Goal: Task Accomplishment & Management: Use online tool/utility

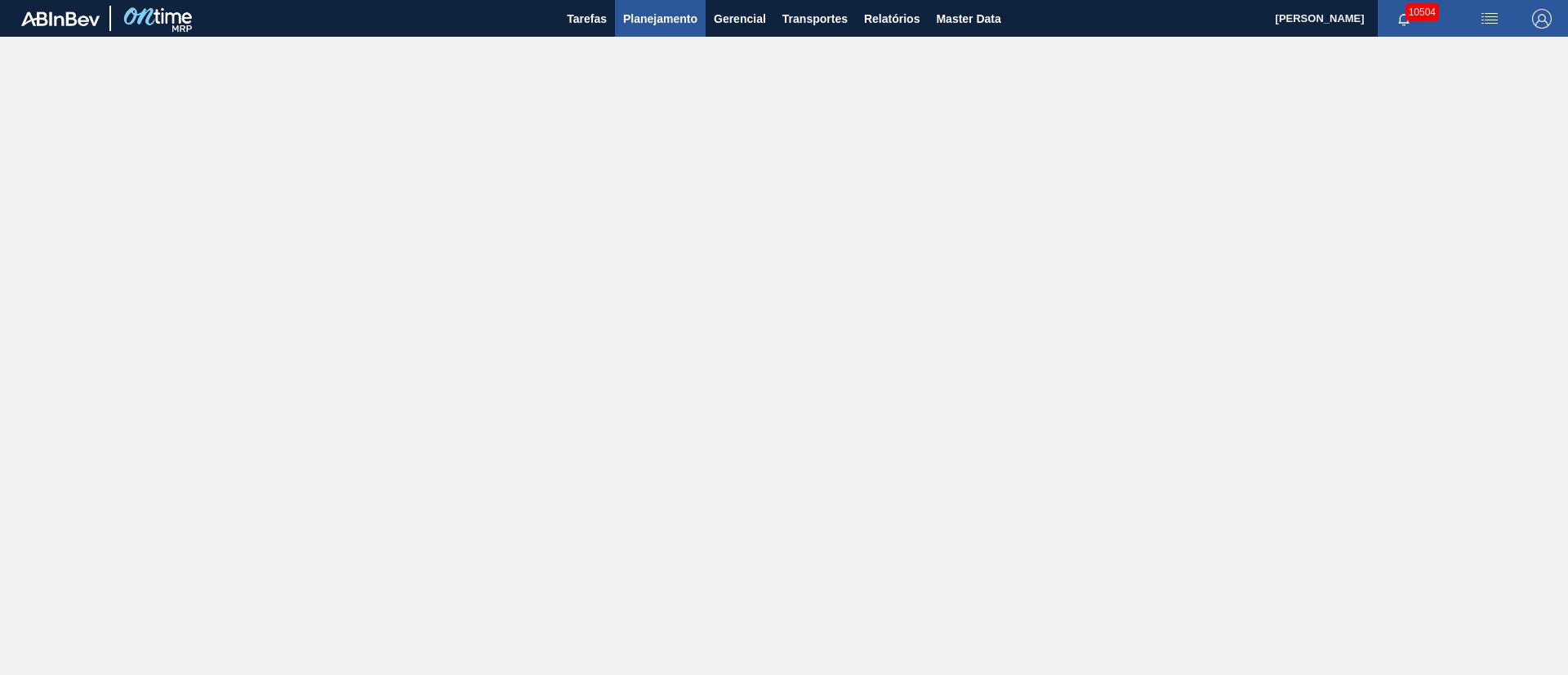
click at [641, 25] on span "Planejamento" at bounding box center [660, 19] width 75 height 20
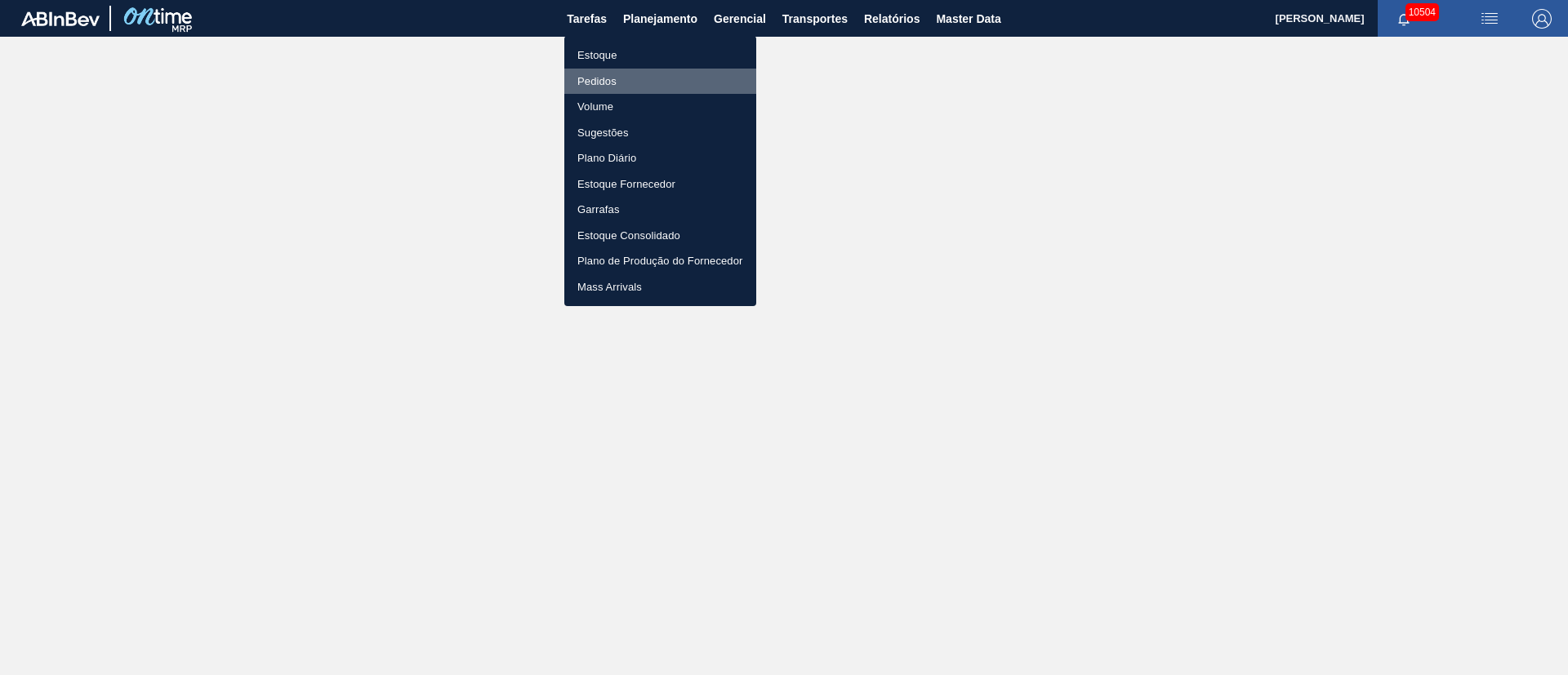
click at [595, 77] on li "Pedidos" at bounding box center [661, 82] width 192 height 26
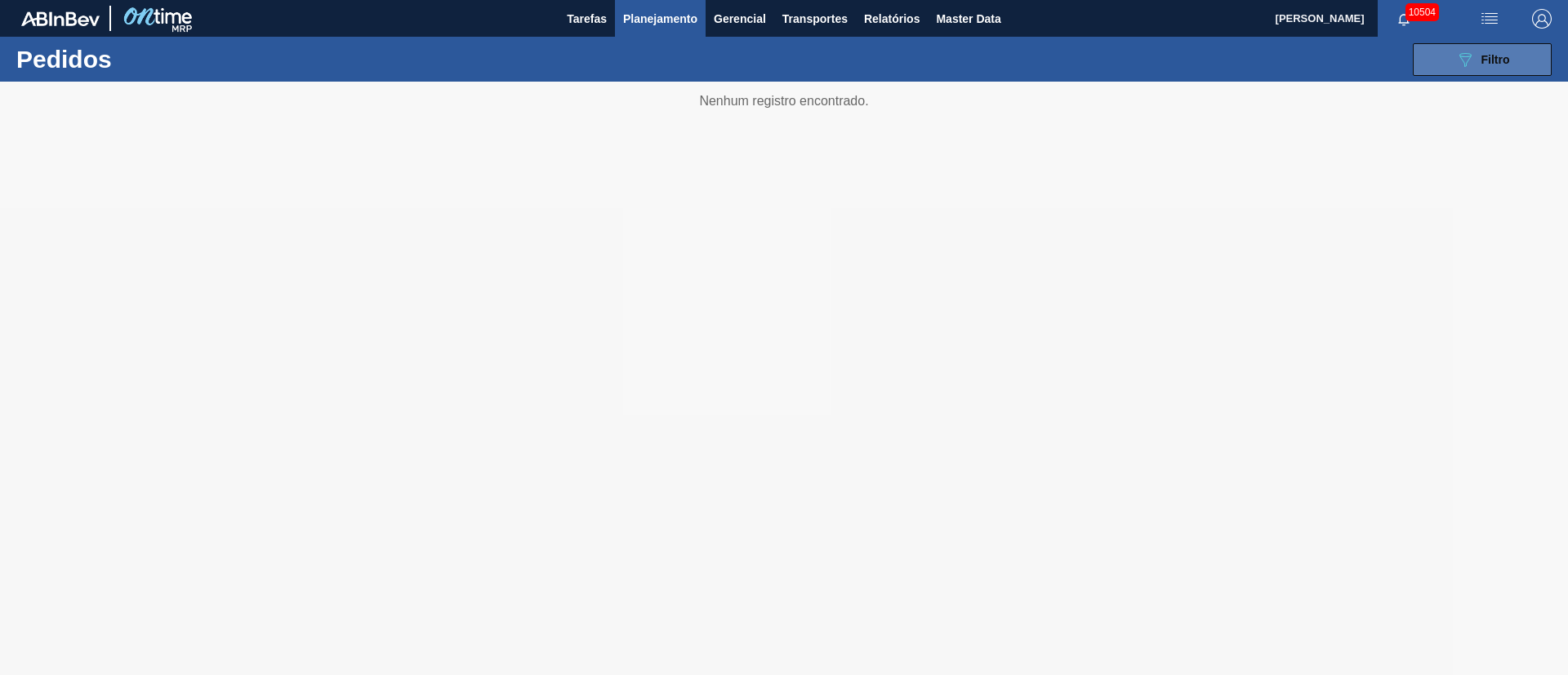
click at [1463, 57] on icon "089F7B8B-B2A5-4AFE-B5C0-19BA573D28AC" at bounding box center [1466, 60] width 20 height 20
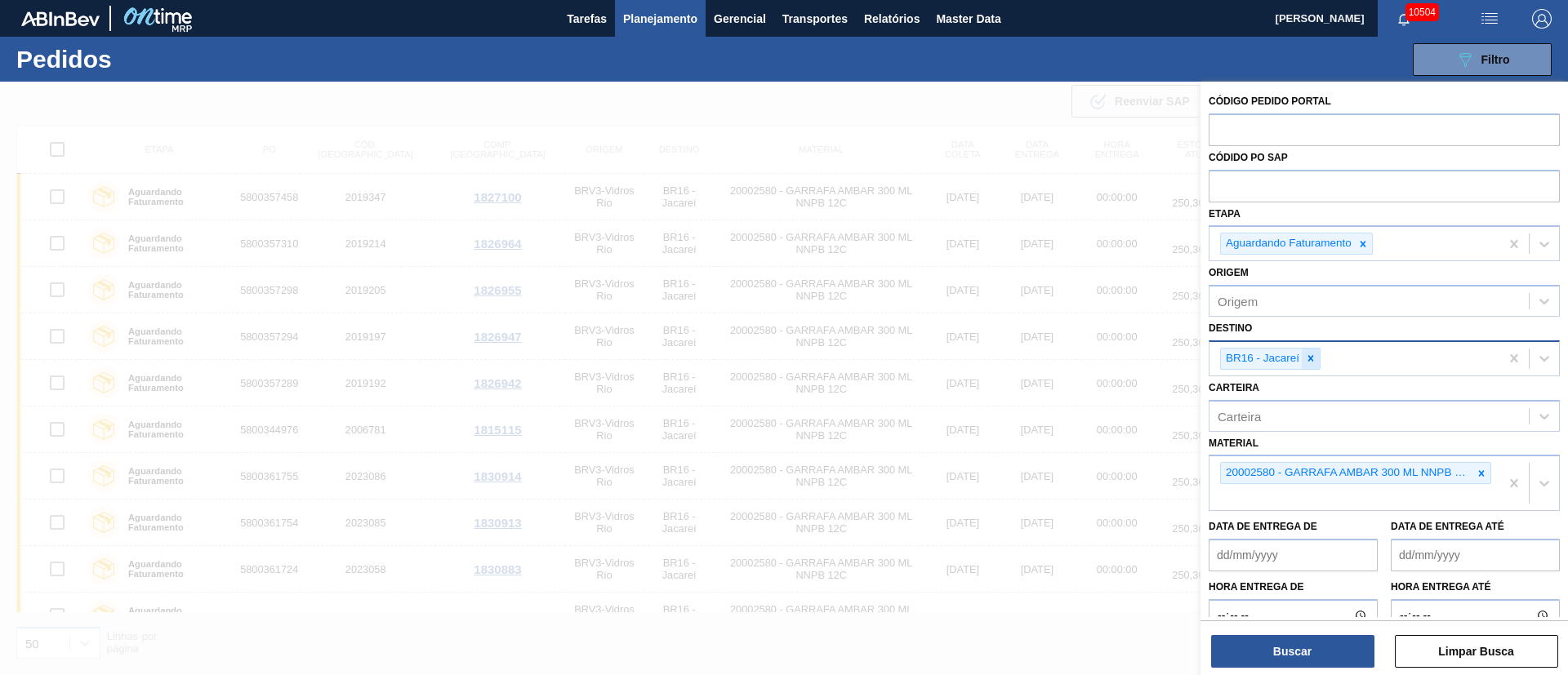
click at [1311, 361] on icon at bounding box center [1311, 358] width 11 height 11
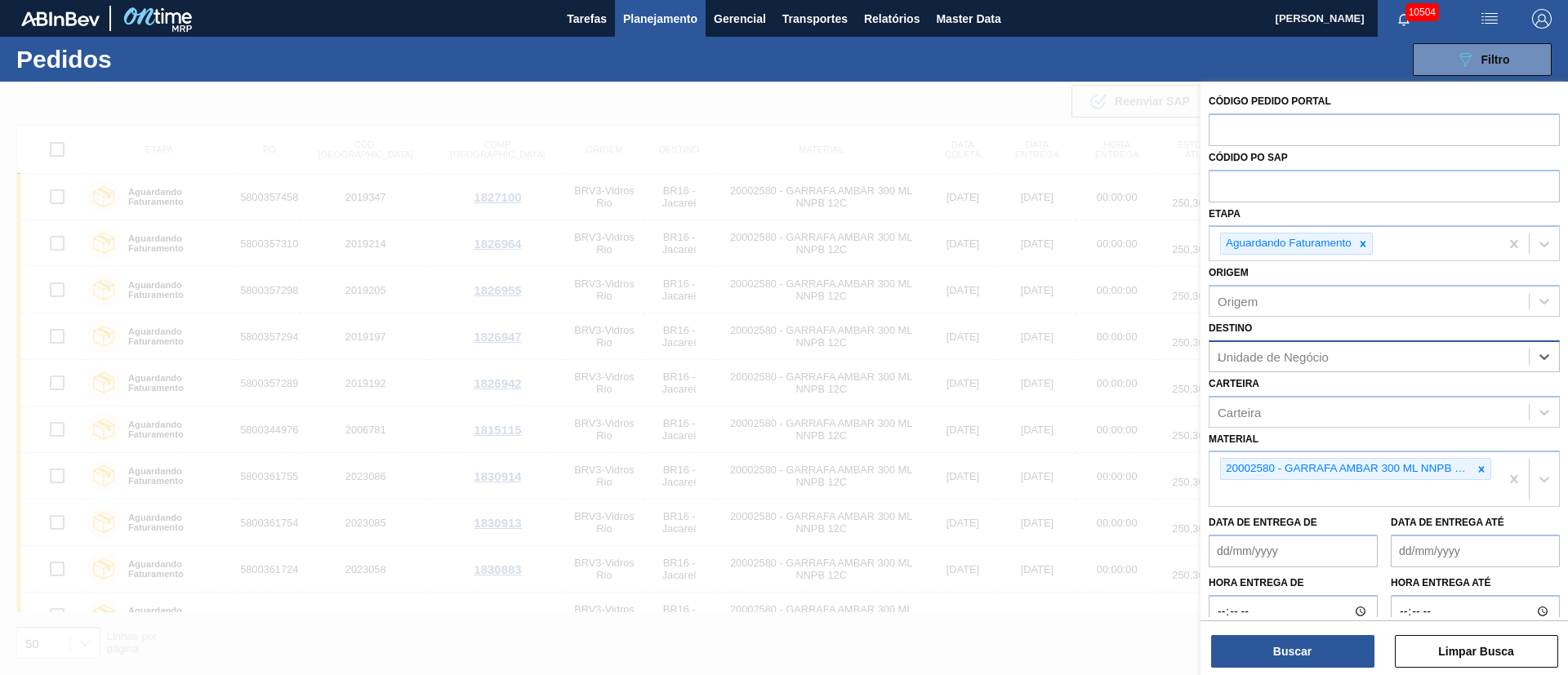
type input "21"
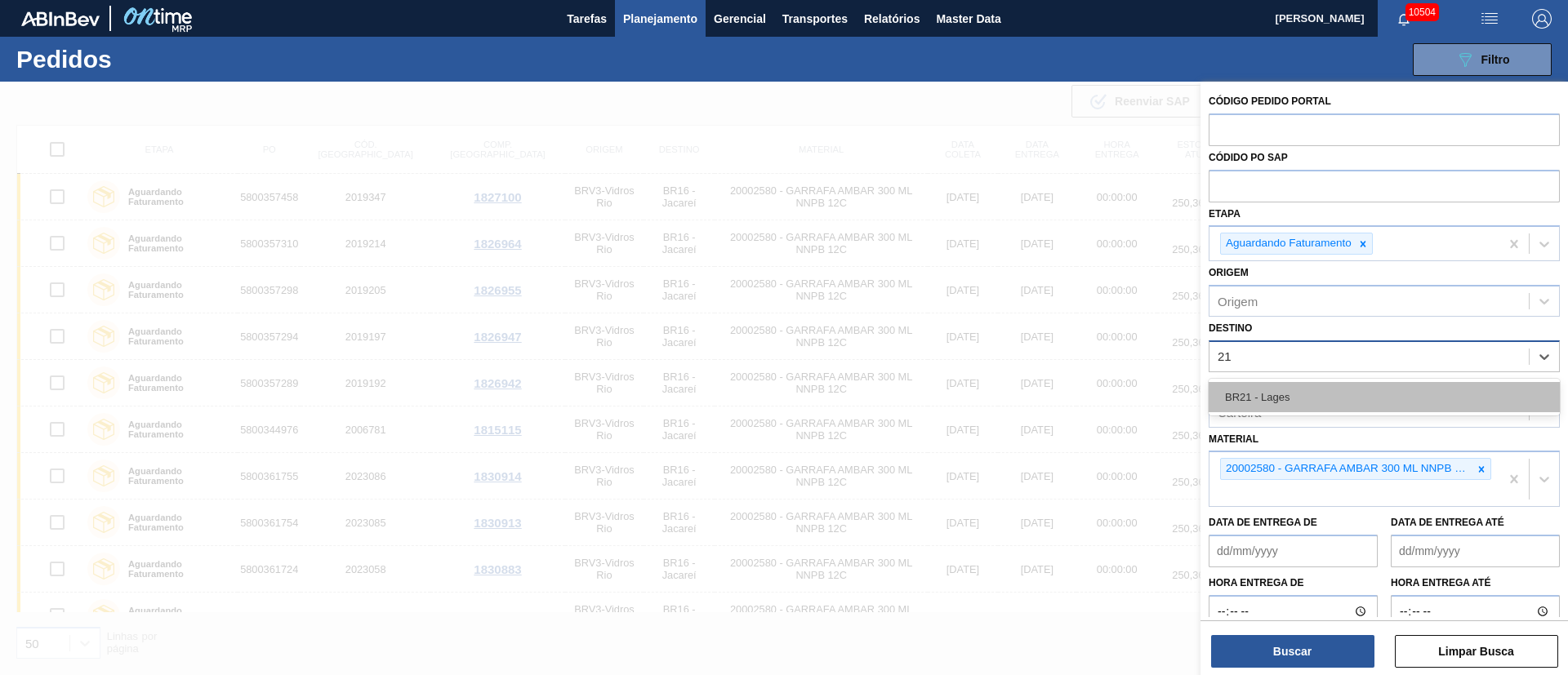
click at [1316, 401] on div "BR21 - Lages" at bounding box center [1384, 396] width 351 height 30
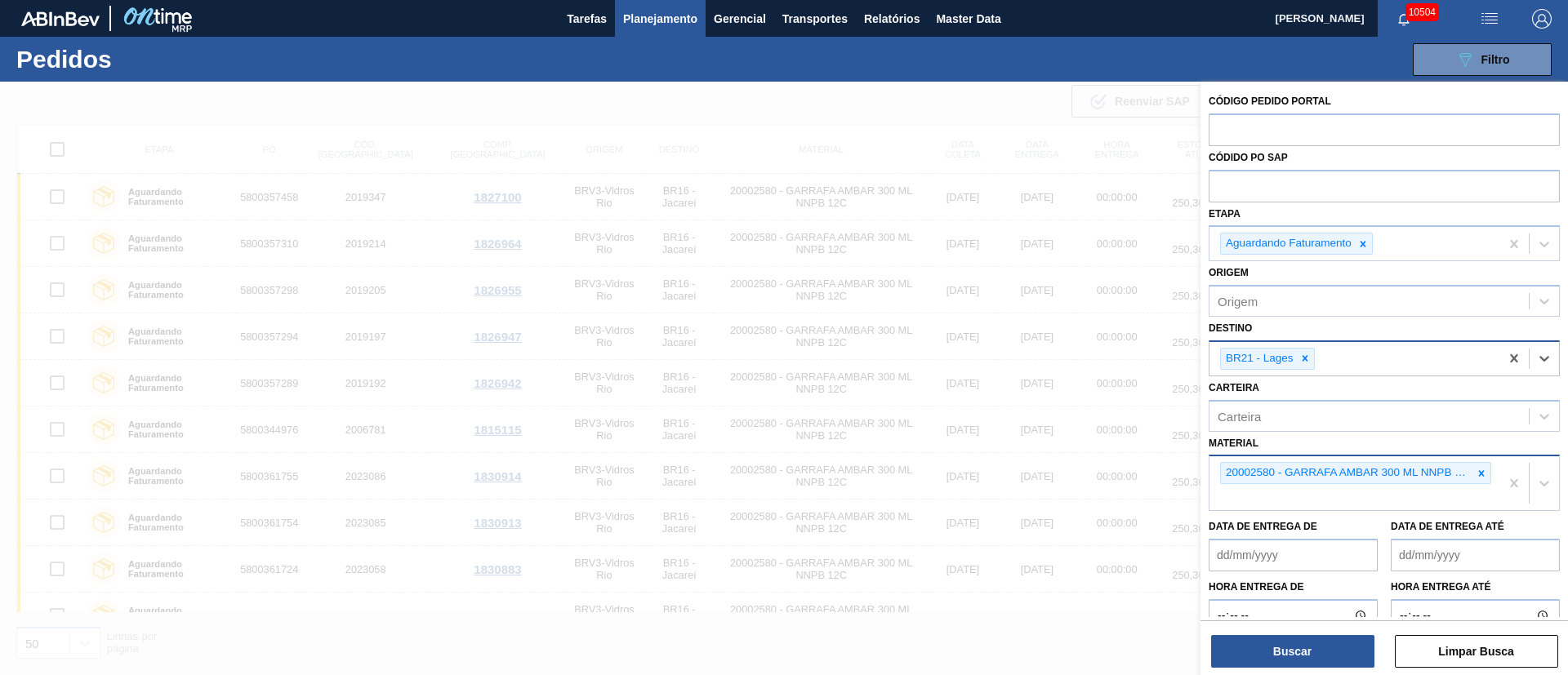
click at [1482, 475] on icon at bounding box center [1482, 473] width 11 height 11
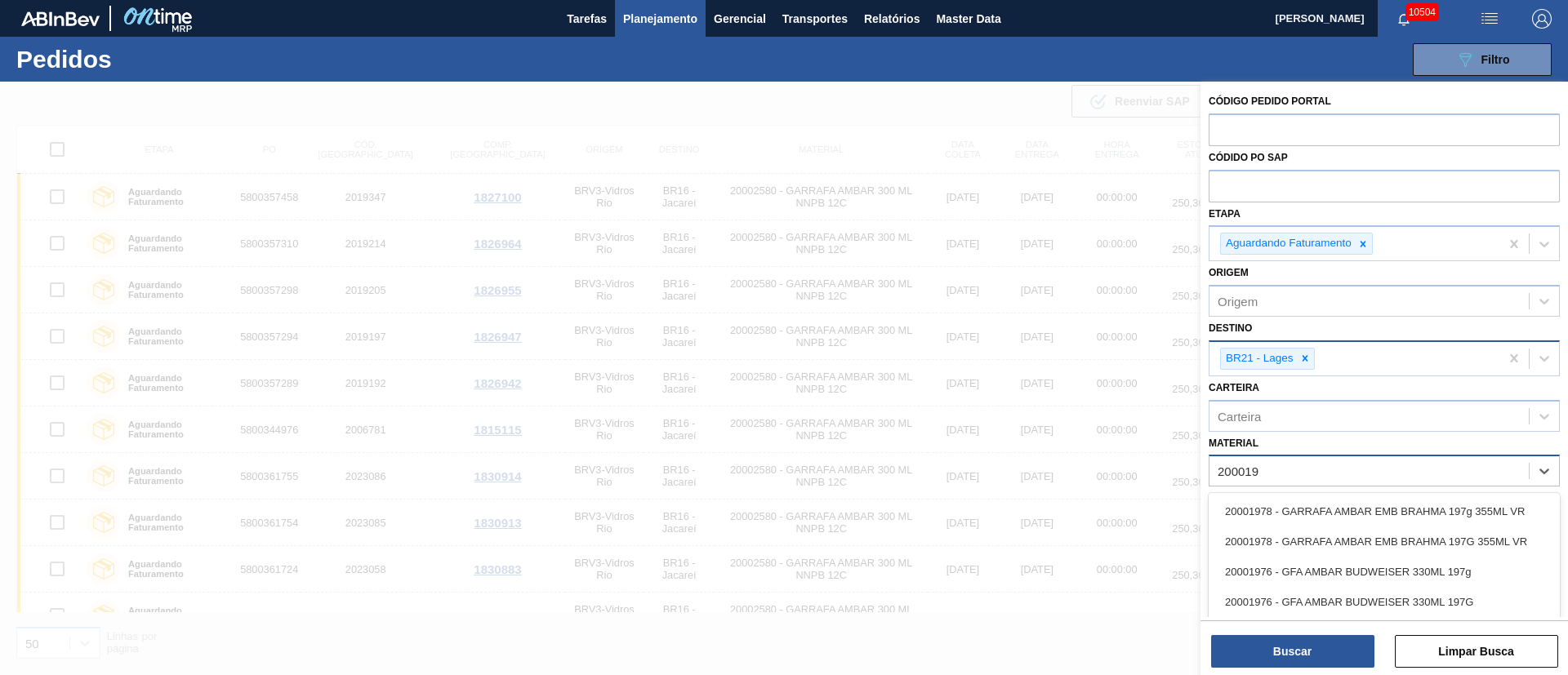
type input "2000197"
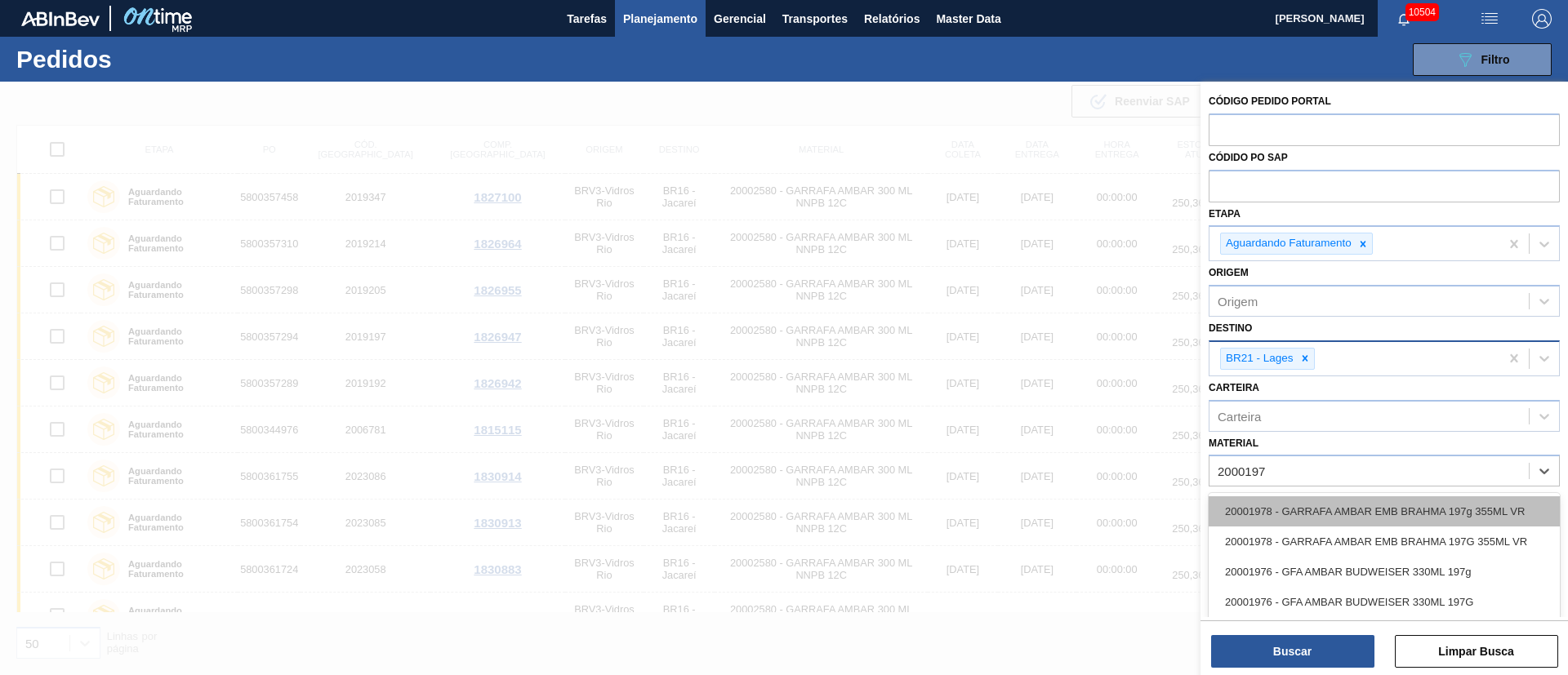
click at [1437, 511] on div "20001978 - GARRAFA AMBAR EMB BRAHMA 197g 355ML VR" at bounding box center [1384, 511] width 351 height 30
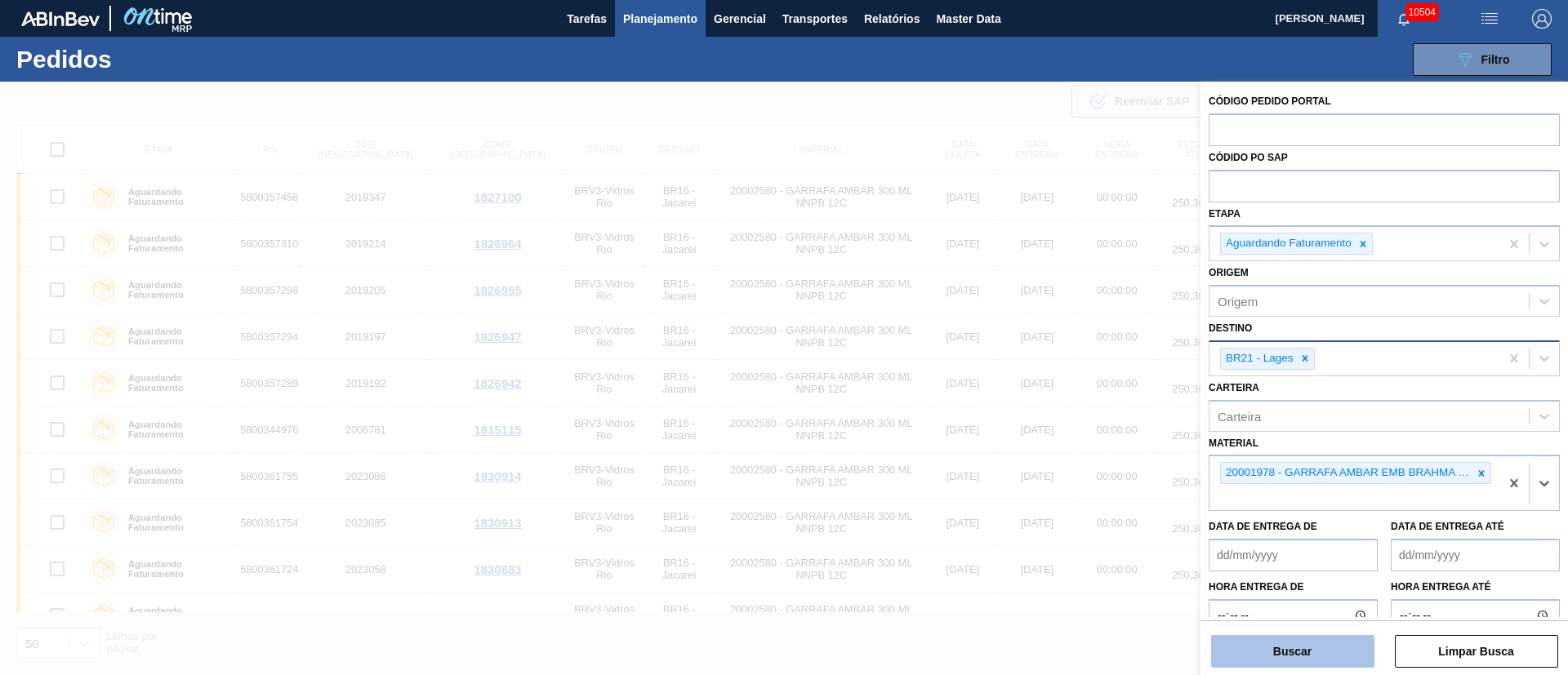
click at [1333, 650] on button "Buscar" at bounding box center [1293, 651] width 163 height 33
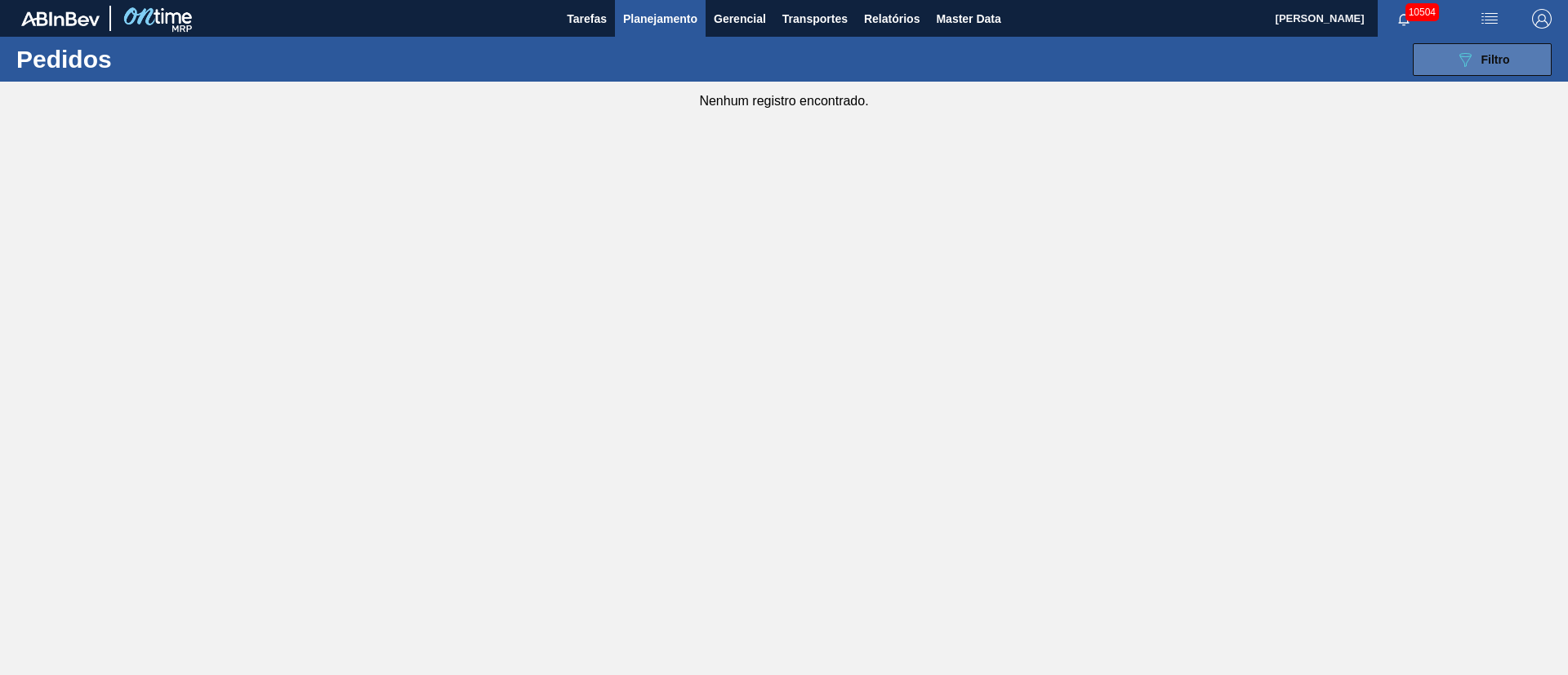
click at [1477, 66] on div "089F7B8B-B2A5-4AFE-B5C0-19BA573D28AC Filtro" at bounding box center [1483, 60] width 55 height 20
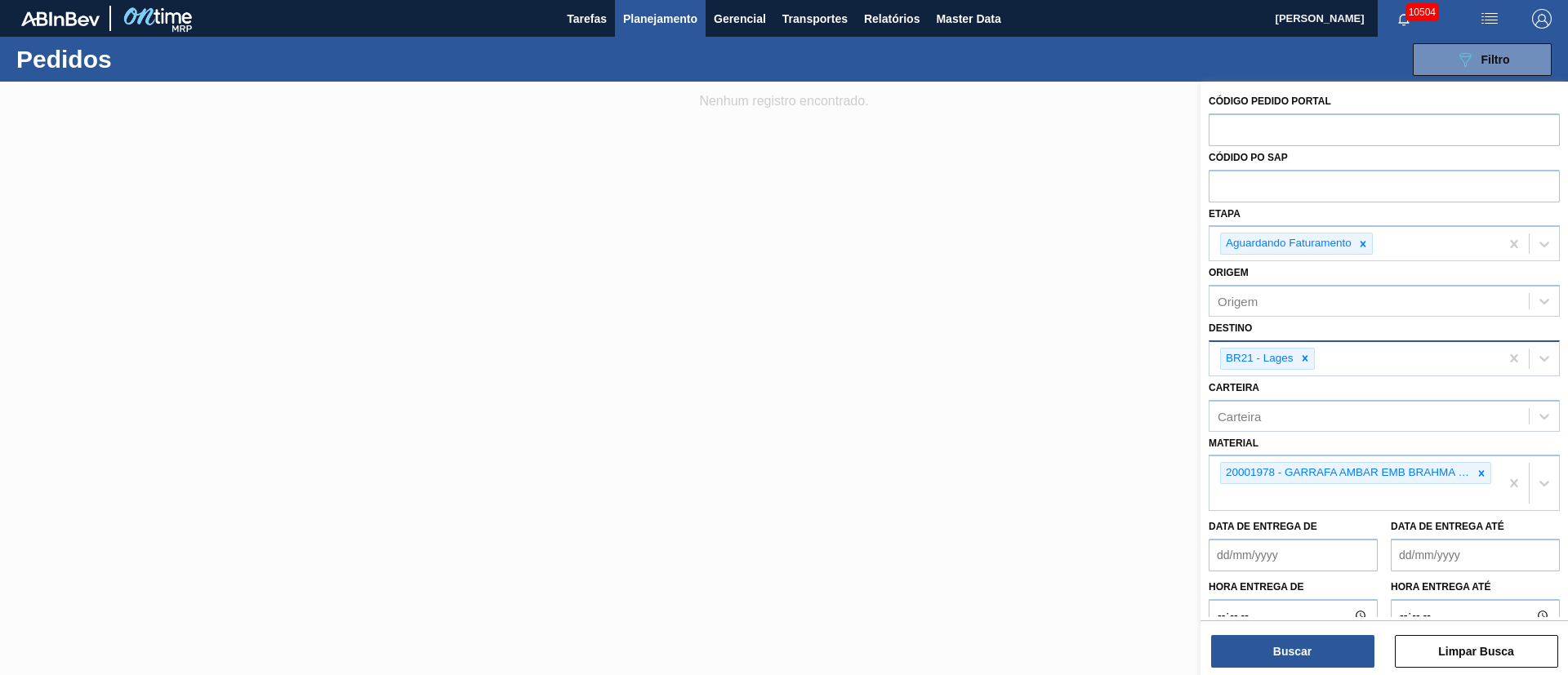
click at [677, 7] on button "Planejamento" at bounding box center [660, 18] width 91 height 37
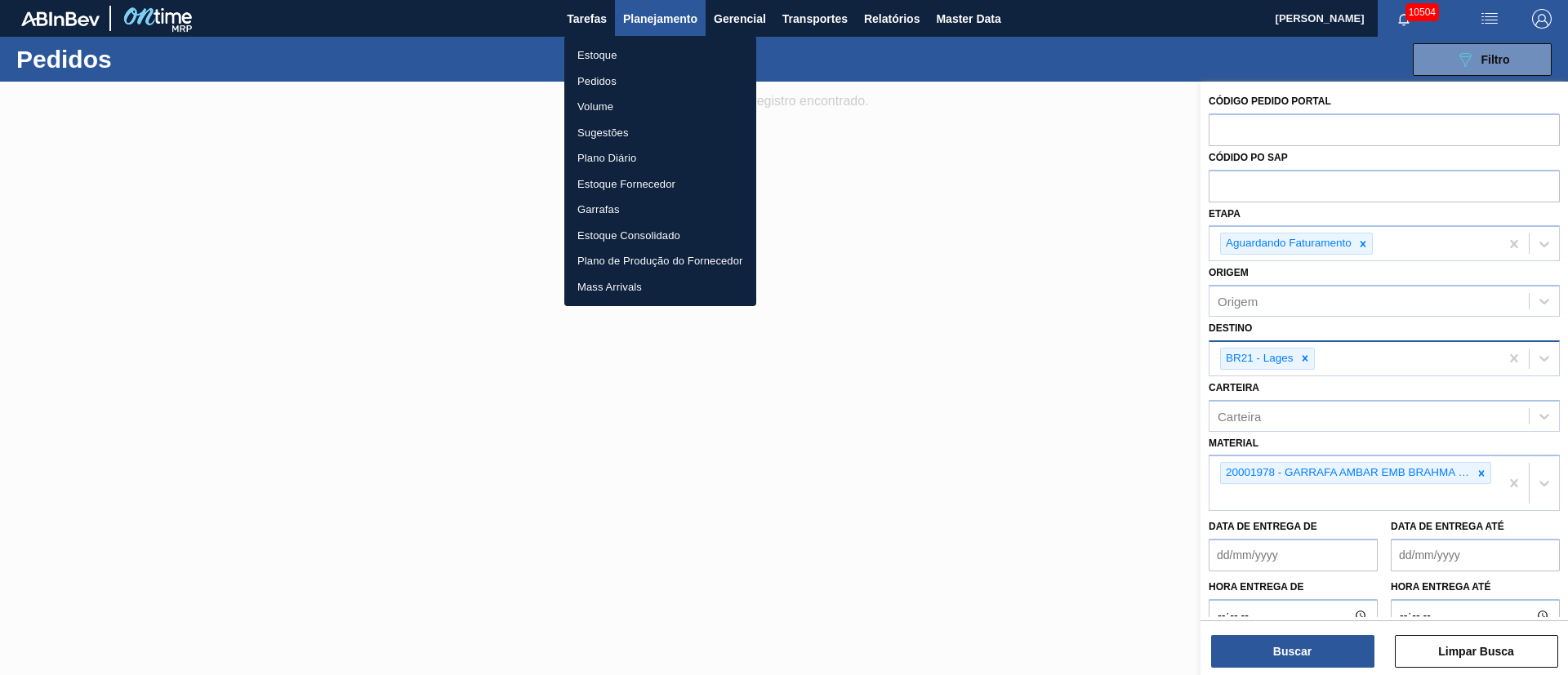
click at [598, 62] on li "Estoque" at bounding box center [661, 56] width 192 height 26
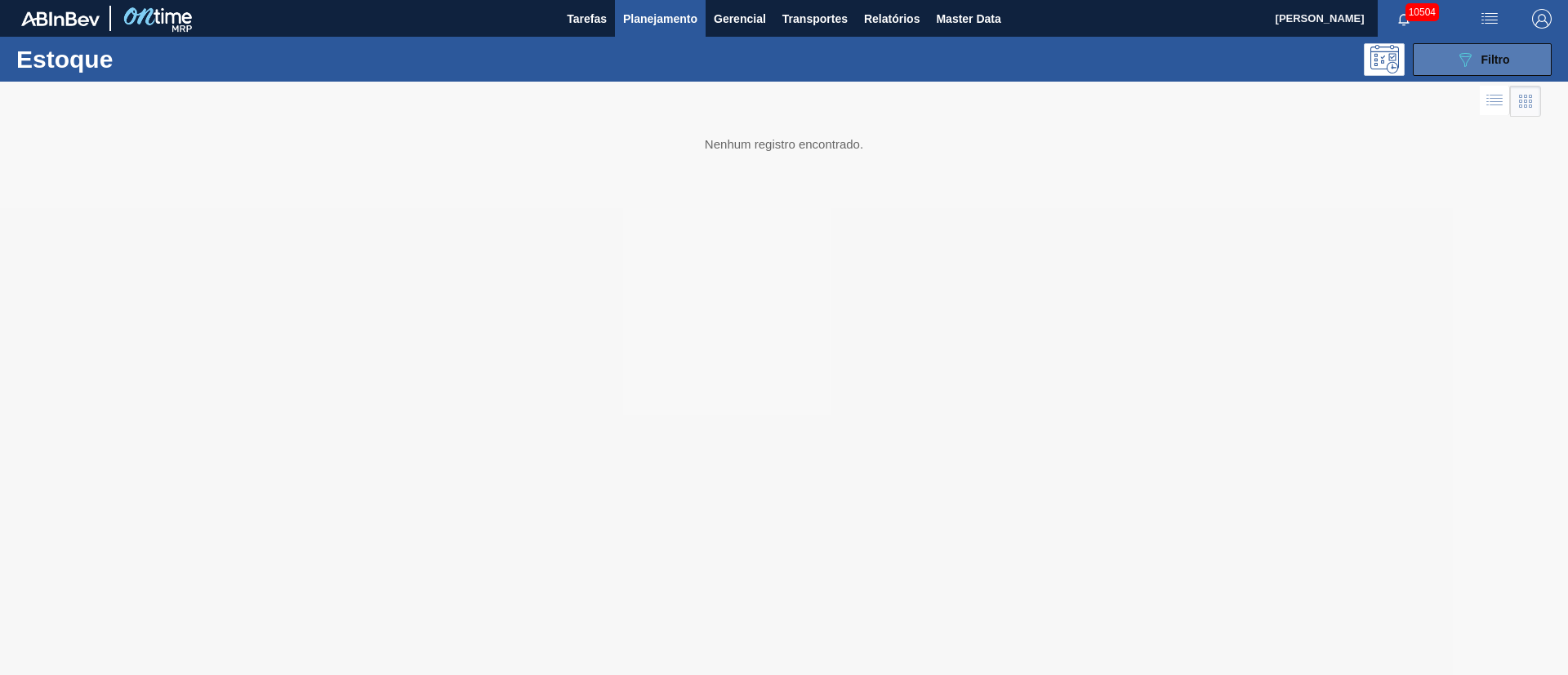
click at [1482, 48] on button "089F7B8B-B2A5-4AFE-B5C0-19BA573D28AC Filtro" at bounding box center [1482, 60] width 139 height 33
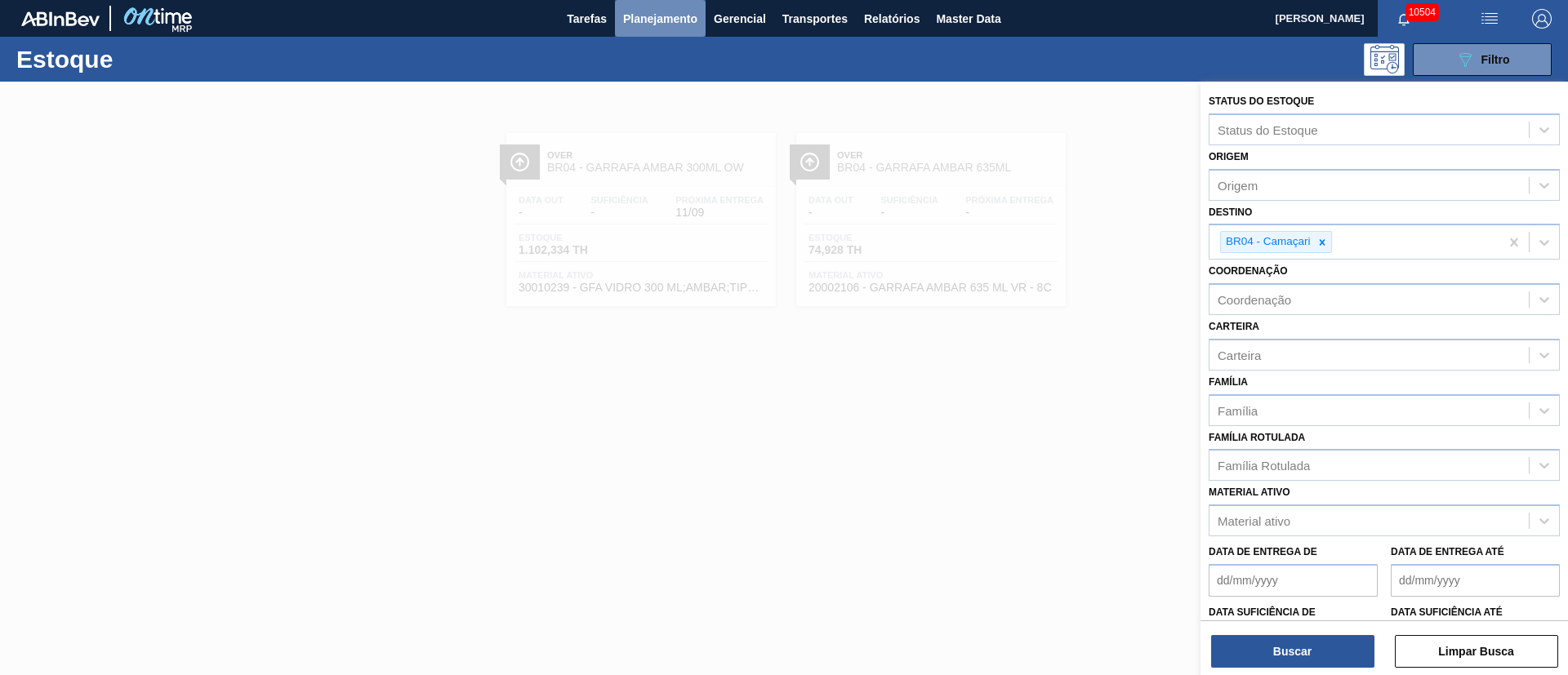
click at [648, 20] on span "Planejamento" at bounding box center [660, 19] width 75 height 20
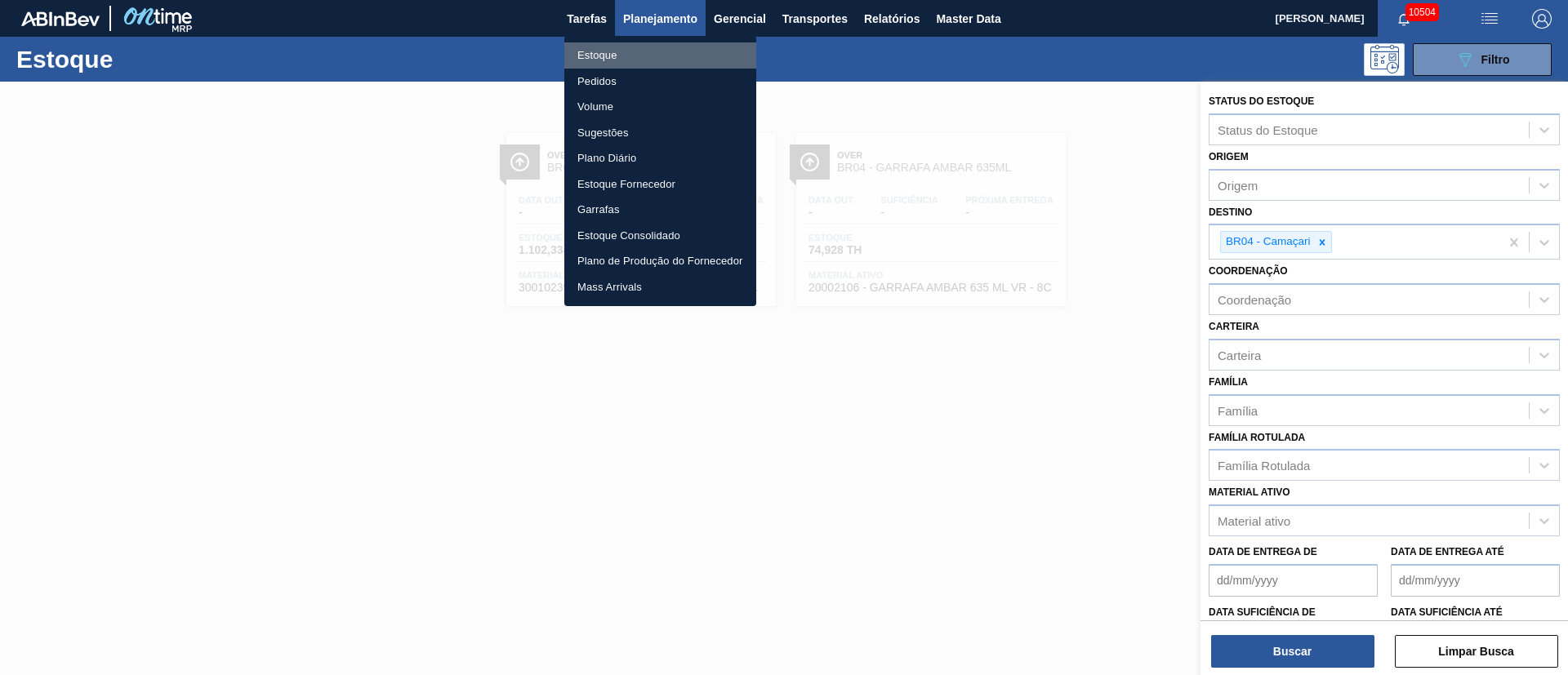
click at [593, 56] on li "Estoque" at bounding box center [661, 56] width 192 height 26
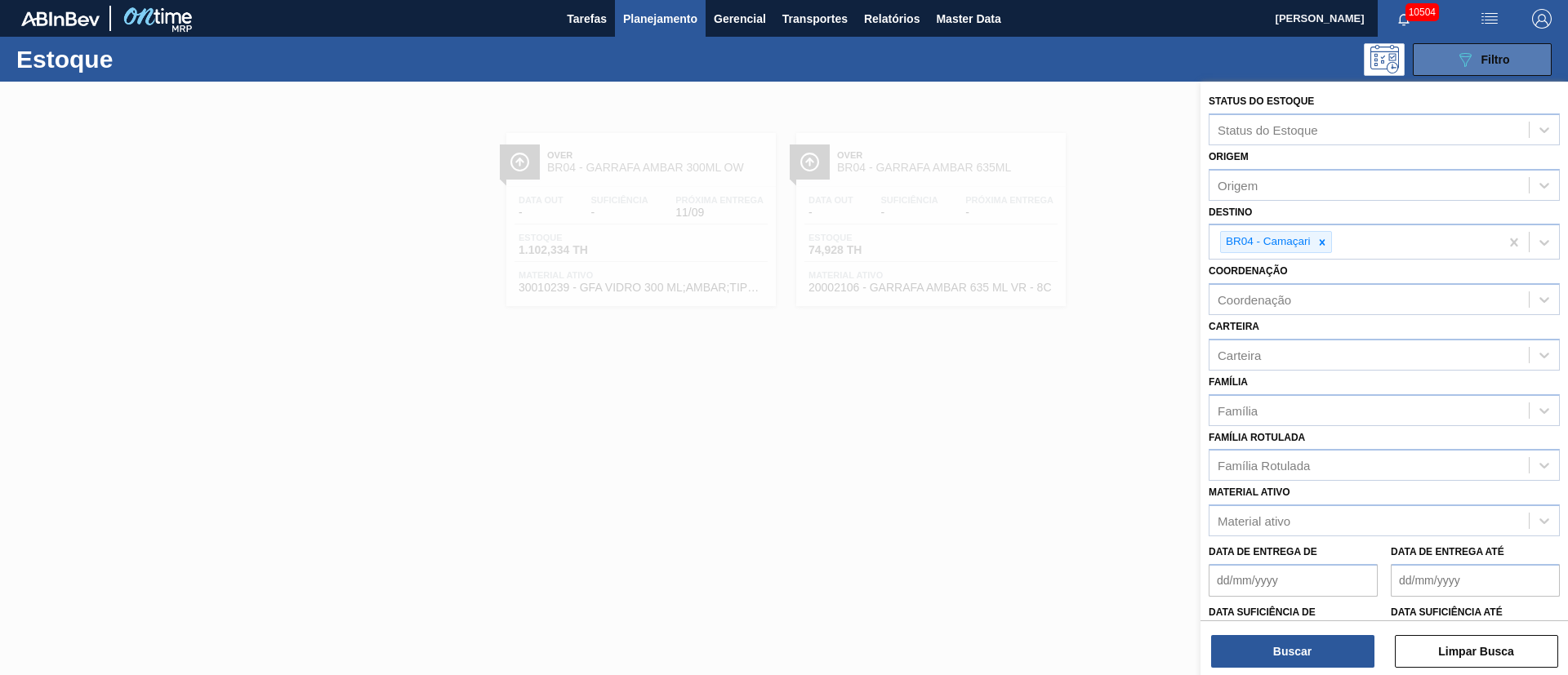
click at [1467, 59] on icon "089F7B8B-B2A5-4AFE-B5C0-19BA573D28AC" at bounding box center [1466, 60] width 20 height 20
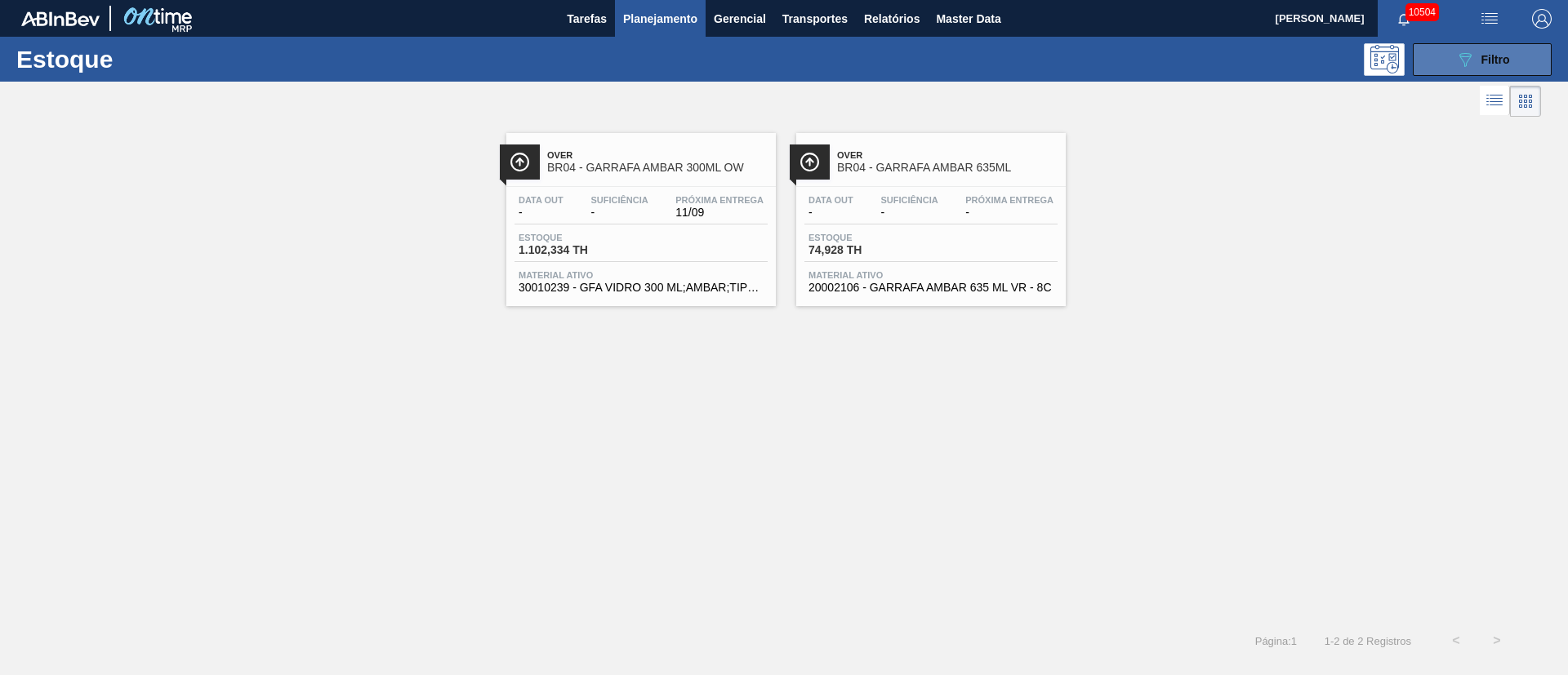
click at [1491, 61] on span "Filtro" at bounding box center [1496, 60] width 29 height 13
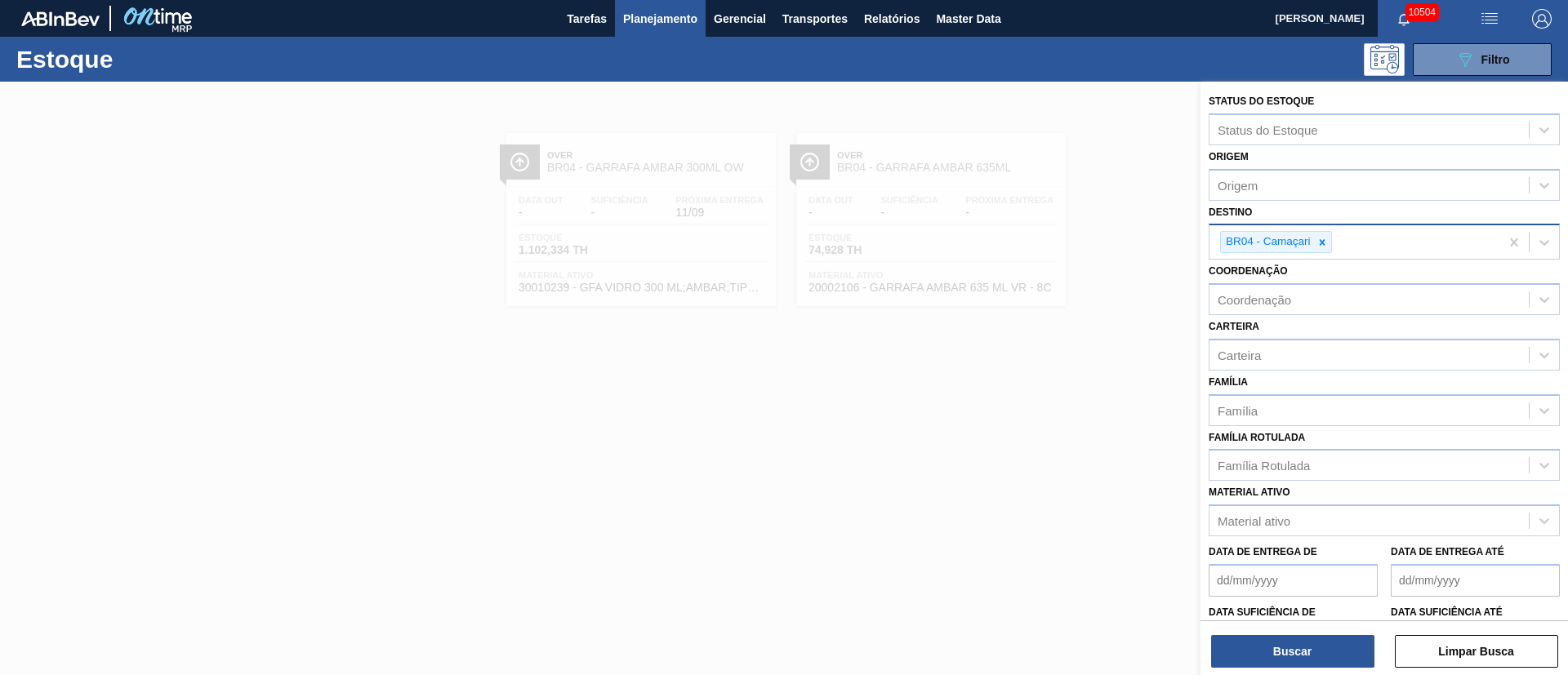
click at [1326, 244] on icon at bounding box center [1322, 242] width 11 height 11
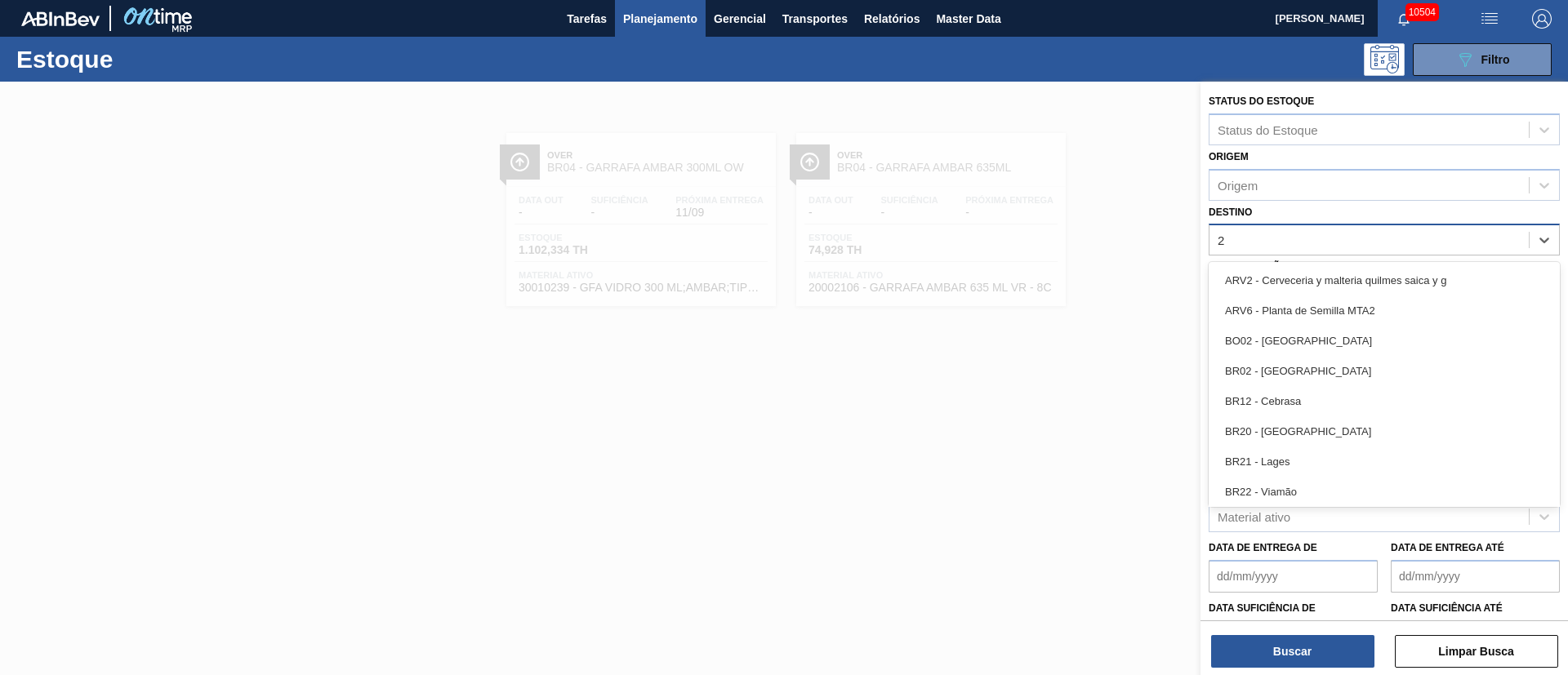
type input "21"
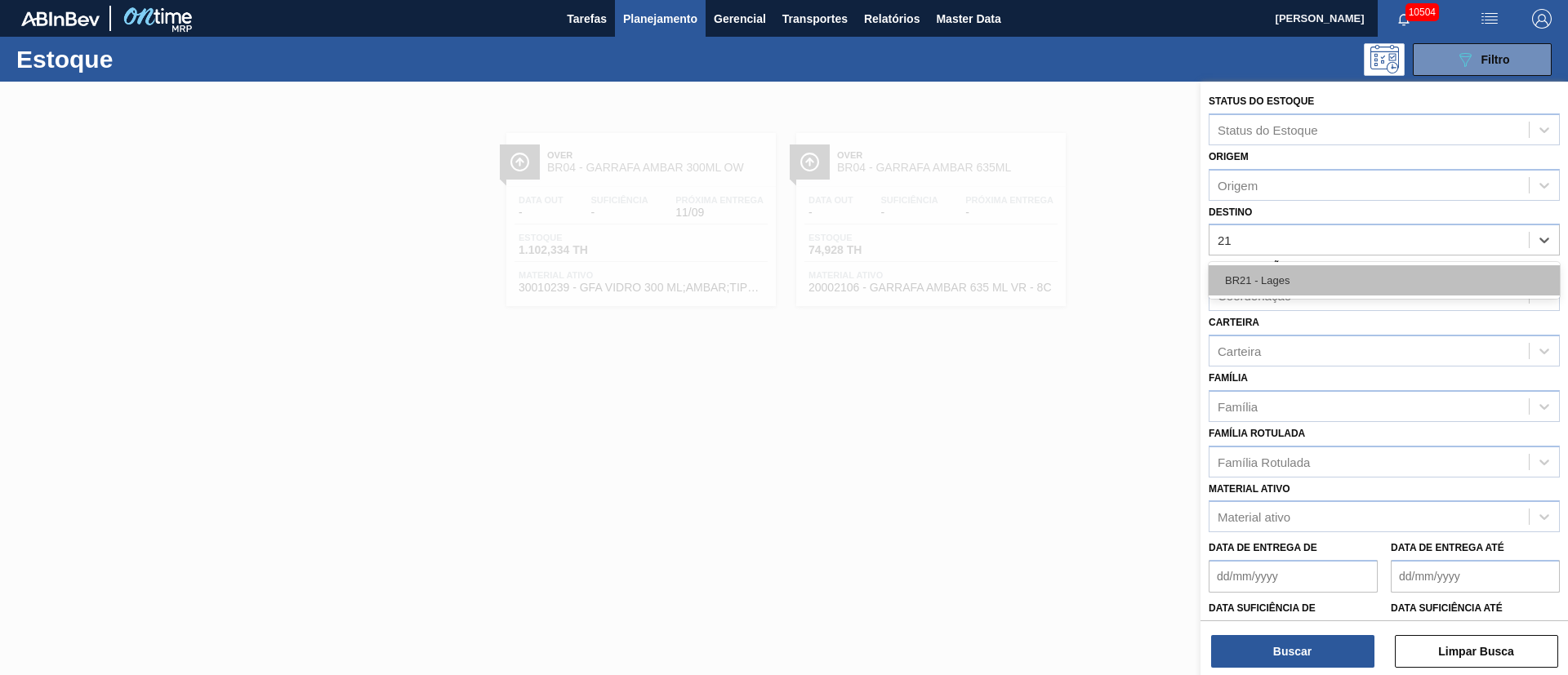
click at [1279, 284] on div "BR21 - Lages" at bounding box center [1384, 280] width 351 height 30
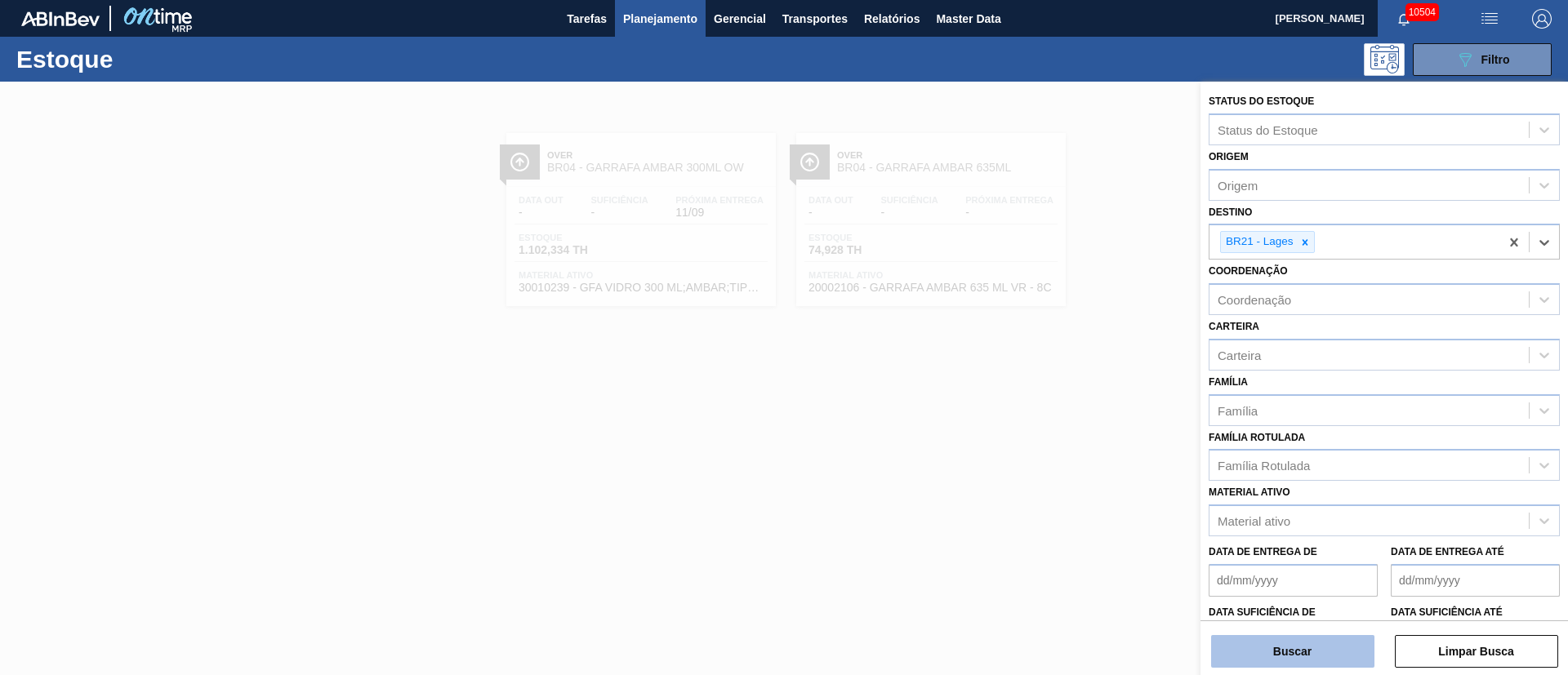
click at [1249, 650] on button "Buscar" at bounding box center [1293, 651] width 163 height 33
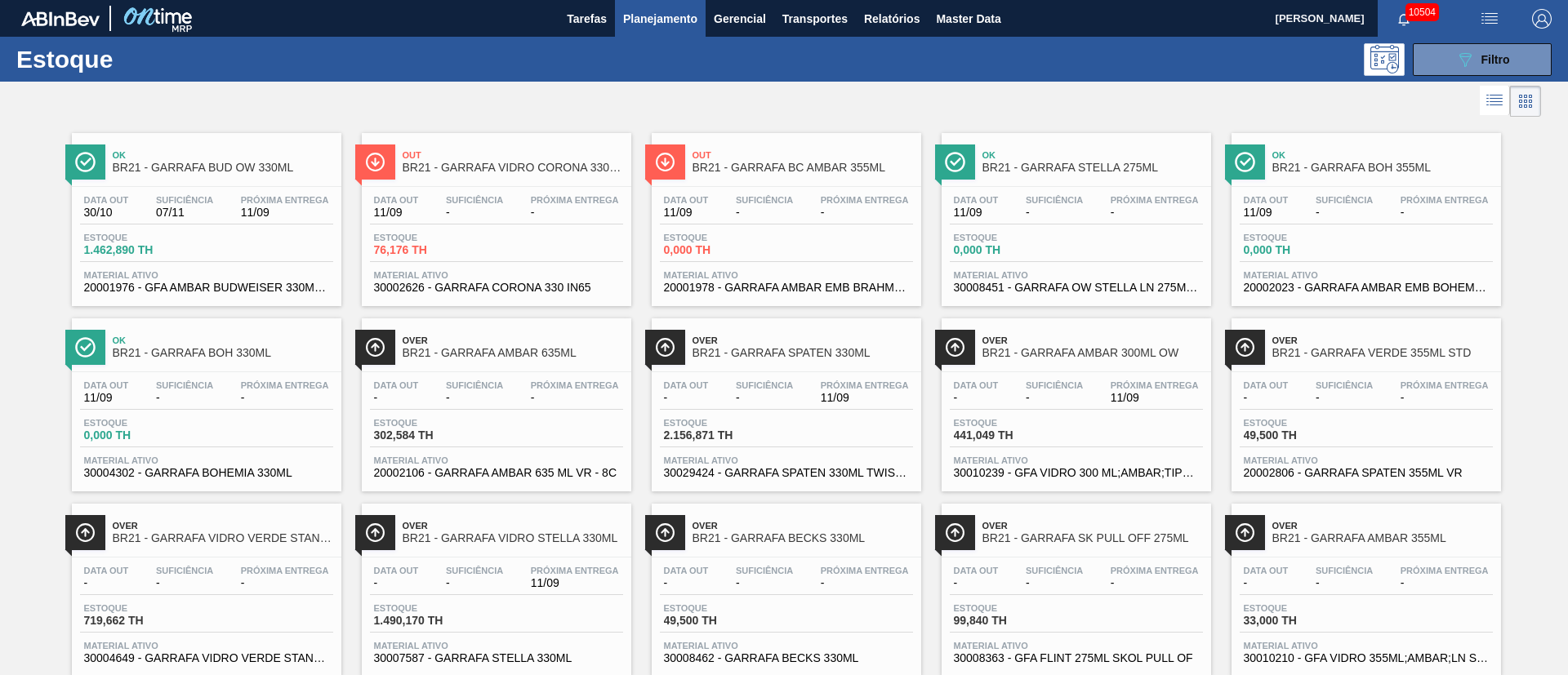
click at [184, 189] on div "Data out 30/10 Suficiência 07/11 Próxima Entrega 11/09 Estoque 1.462,890 TH Mat…" at bounding box center [207, 242] width 270 height 111
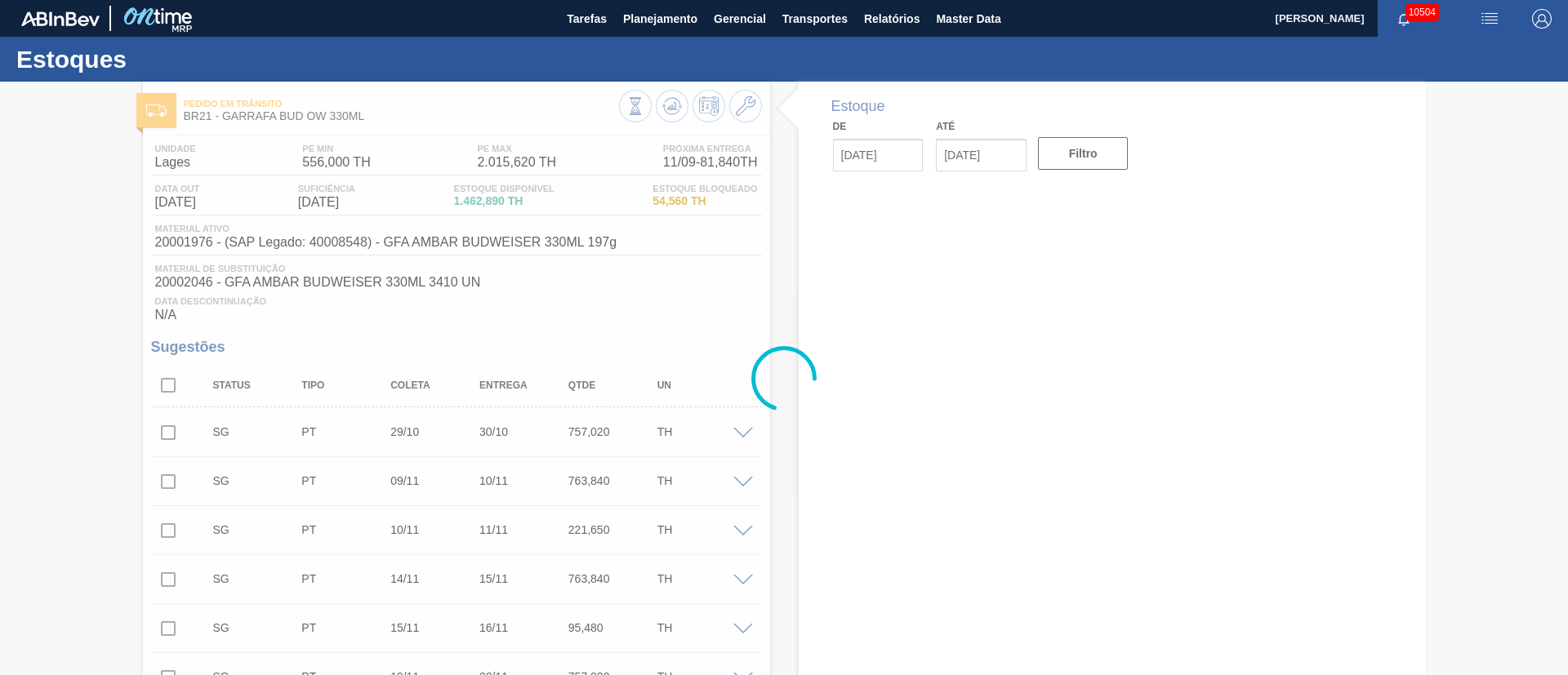
type input "[DATE]"
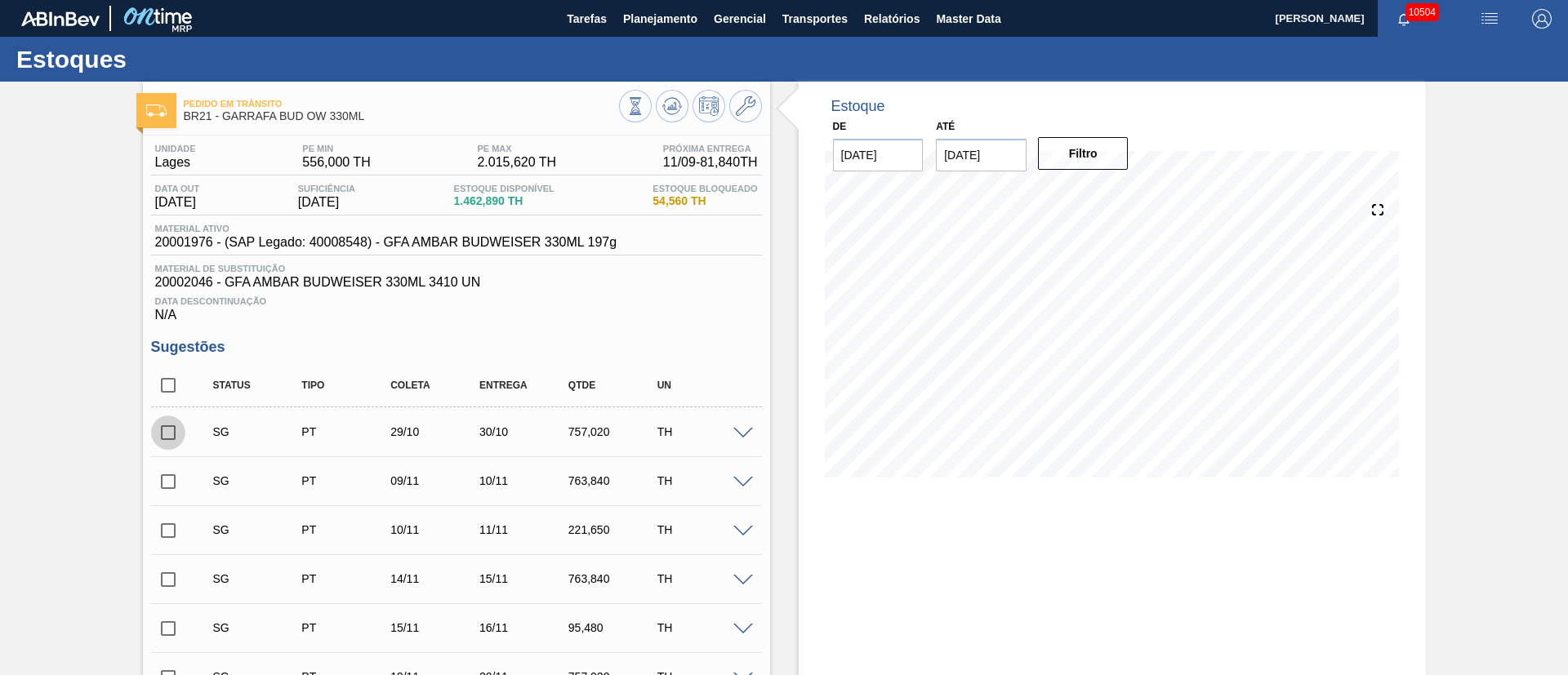
click at [171, 431] on input "checkbox" at bounding box center [168, 433] width 34 height 34
click at [738, 433] on span at bounding box center [743, 433] width 20 height 12
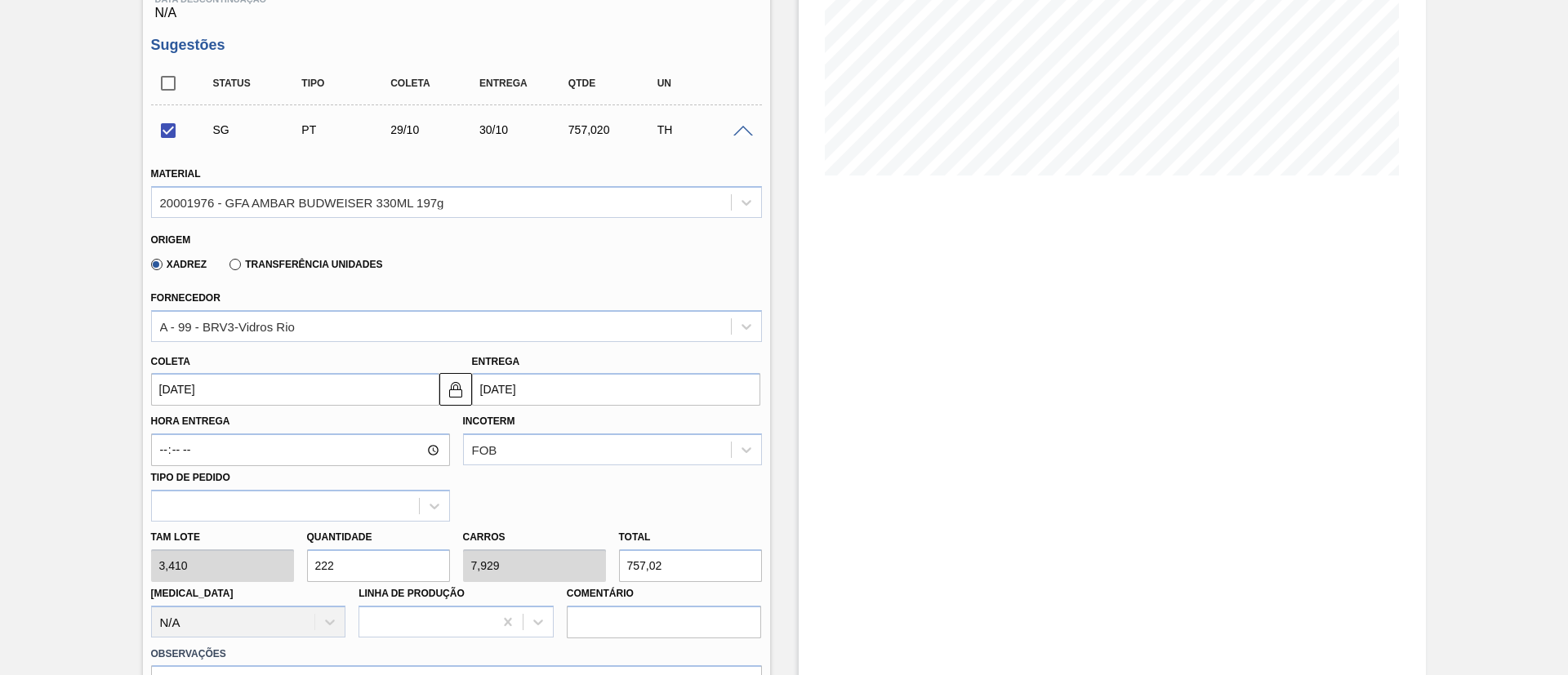
scroll to position [367, 0]
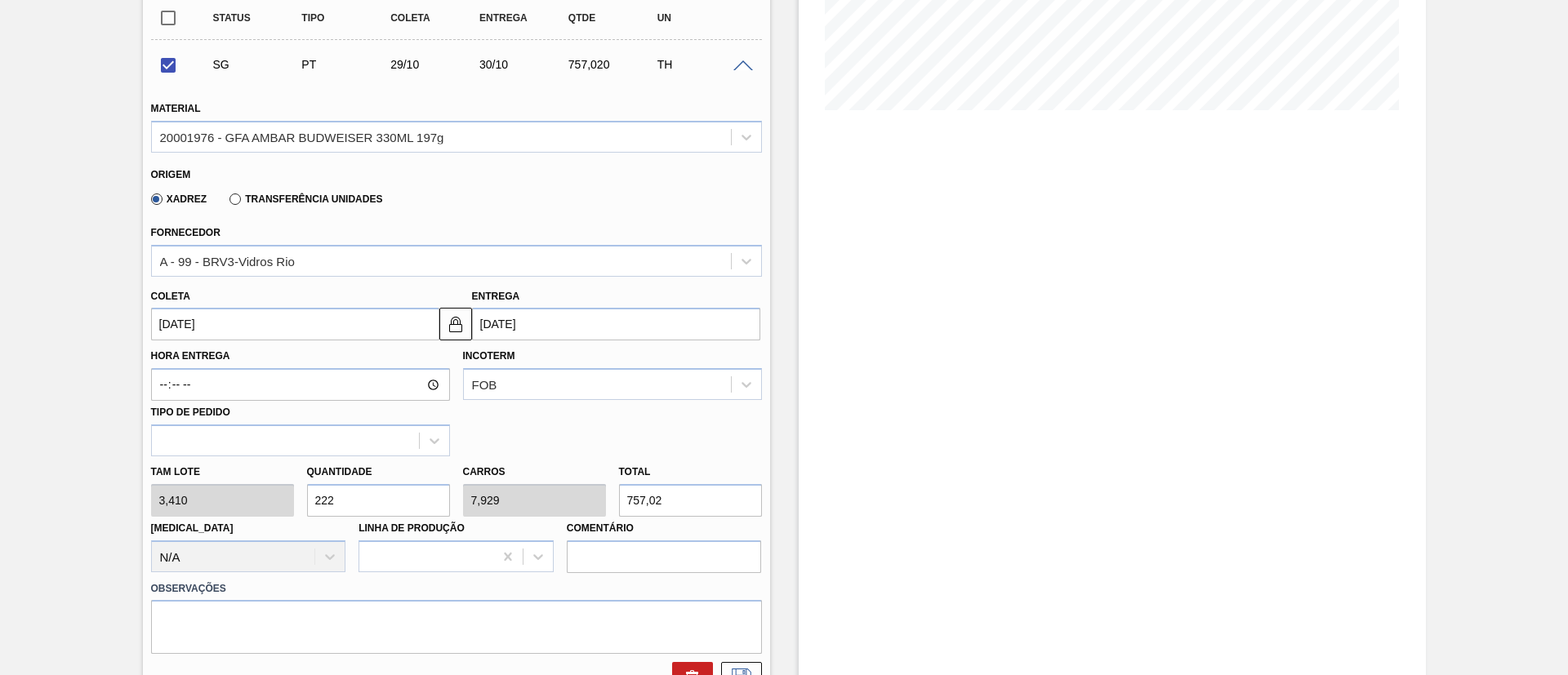
click at [229, 323] on input "[DATE]" at bounding box center [295, 324] width 289 height 33
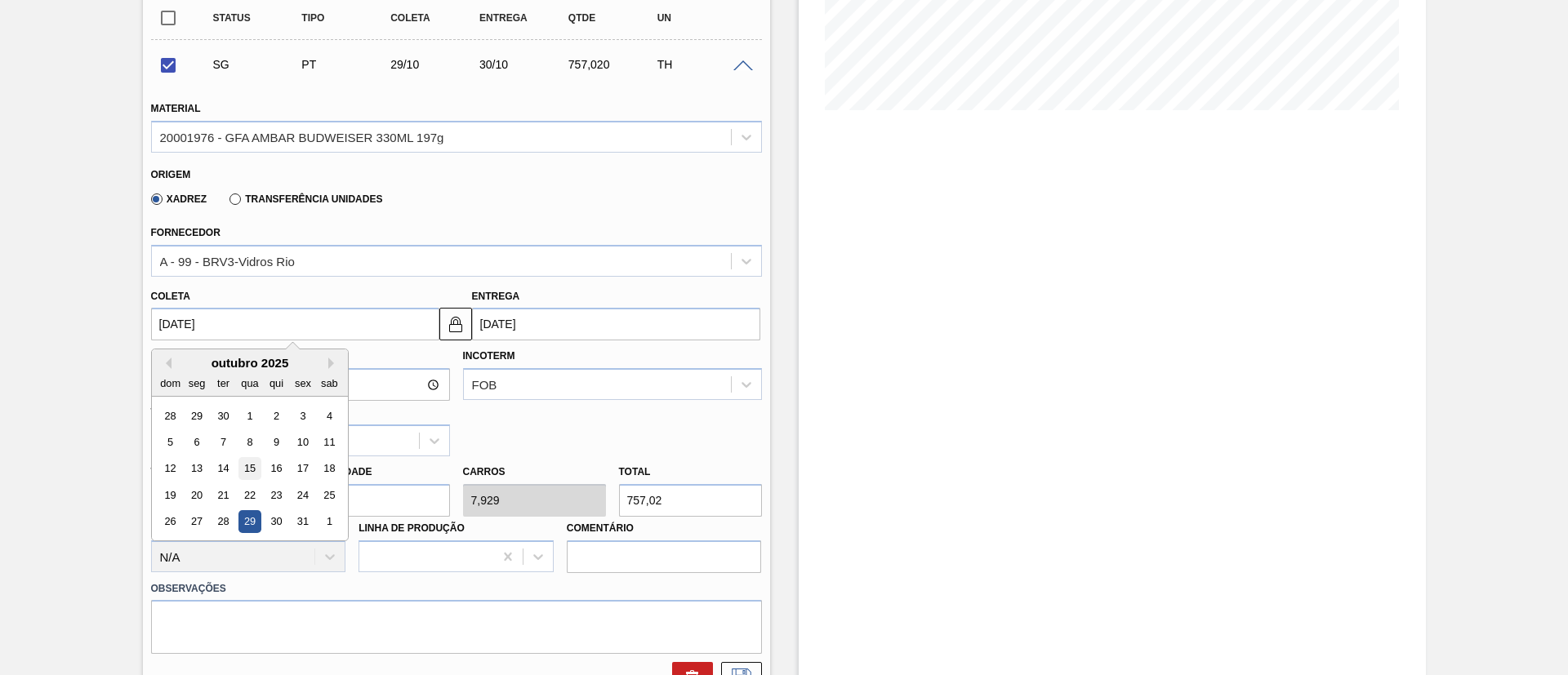
click at [255, 463] on div "15" at bounding box center [249, 469] width 22 height 22
checkbox input "false"
type input "[DATE]"
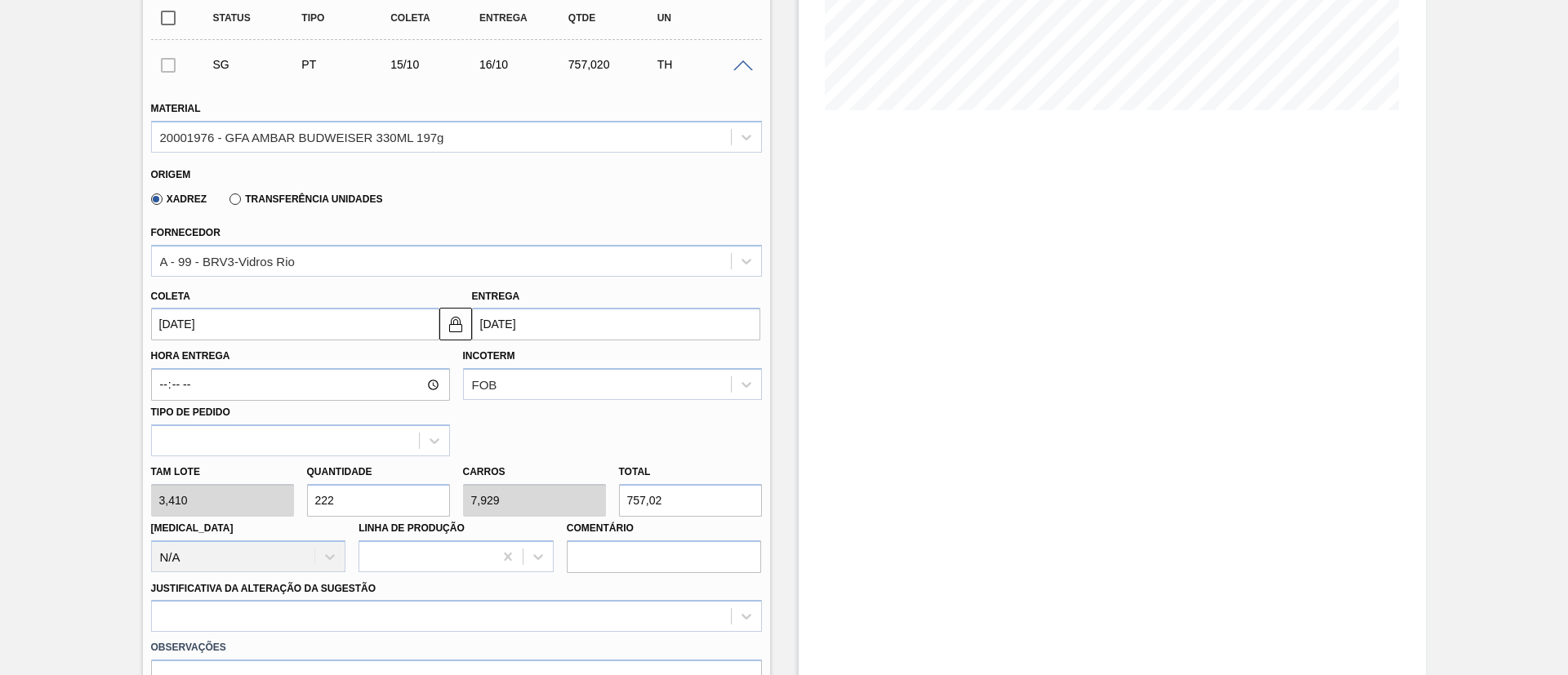
drag, startPoint x: 202, startPoint y: 500, endPoint x: 109, endPoint y: 497, distance: 93.0
type input "8"
type input "0,286"
type input "27,28"
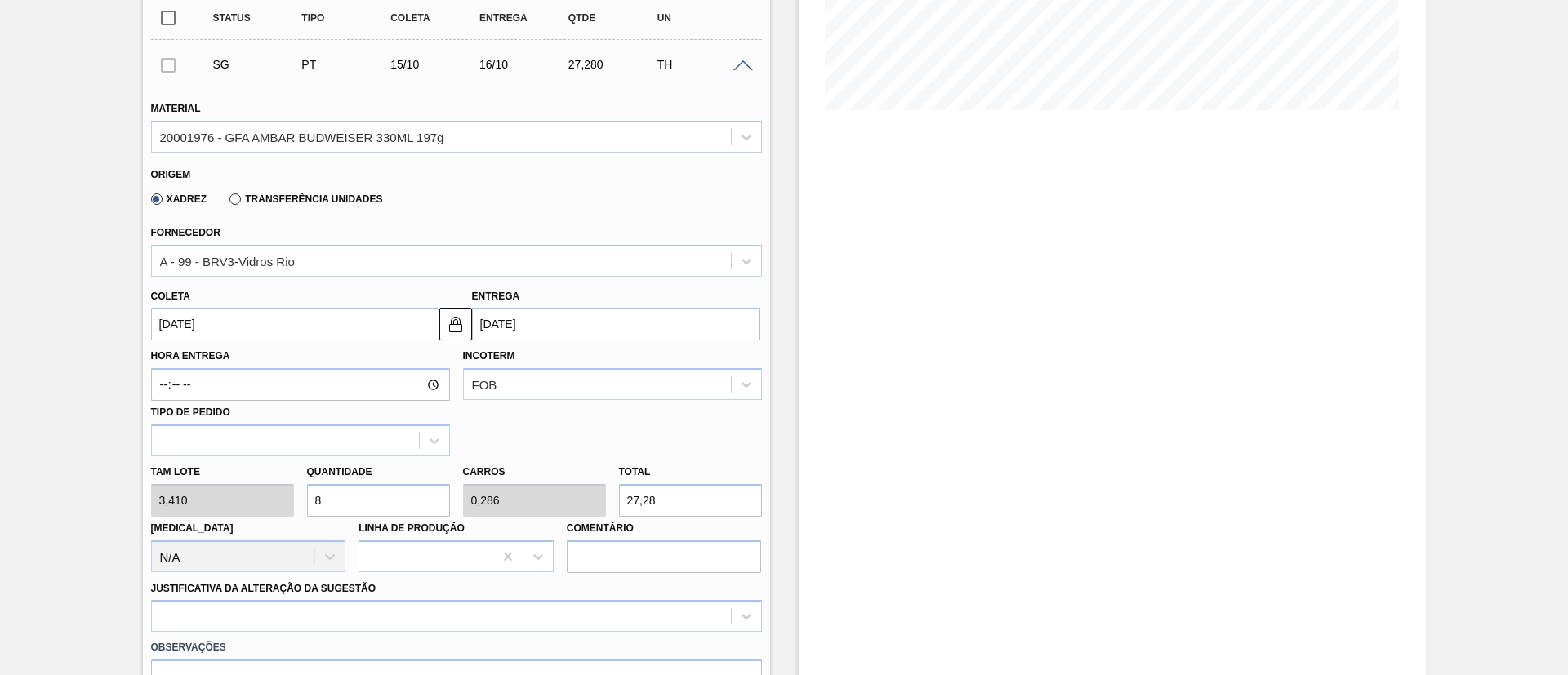
type input "84"
type input "3"
type input "286,44"
type input "84"
click at [248, 605] on div at bounding box center [456, 615] width 611 height 32
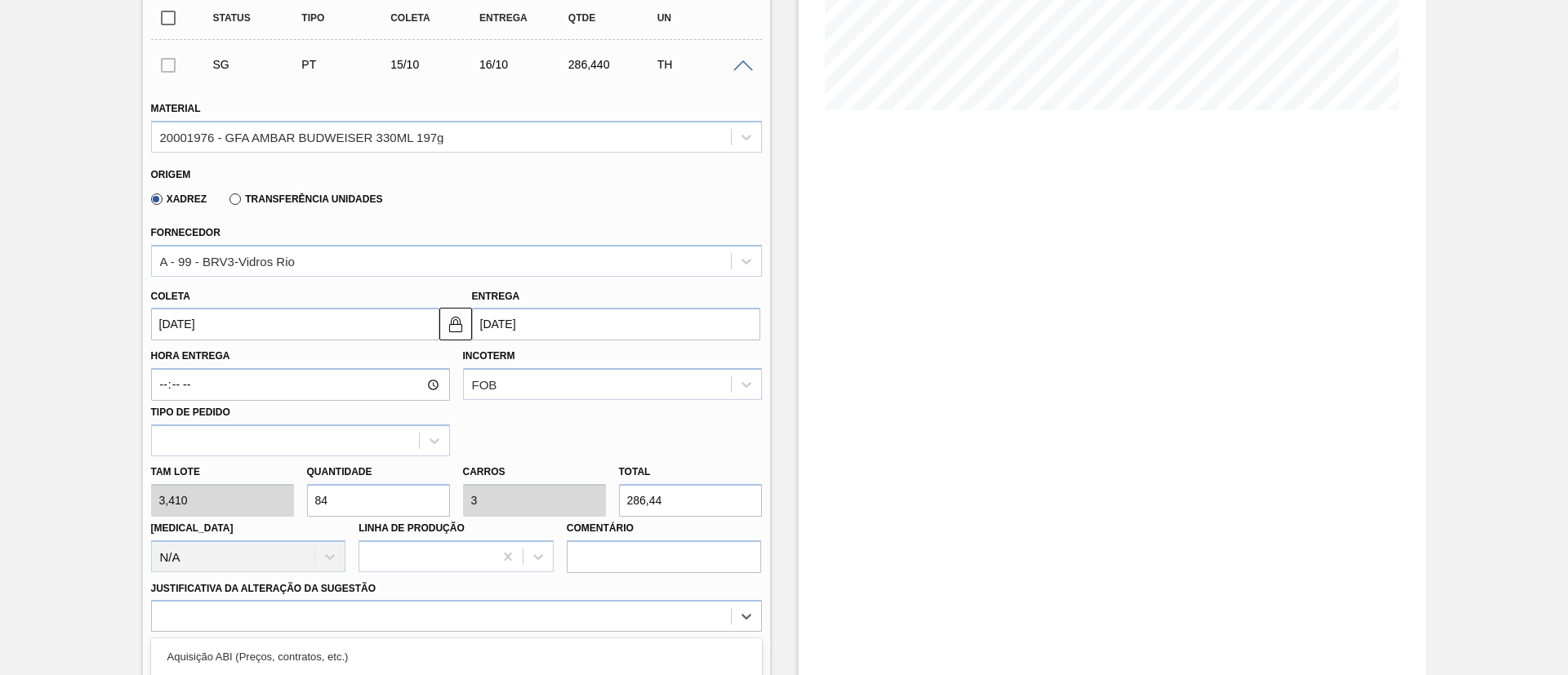
scroll to position [582, 0]
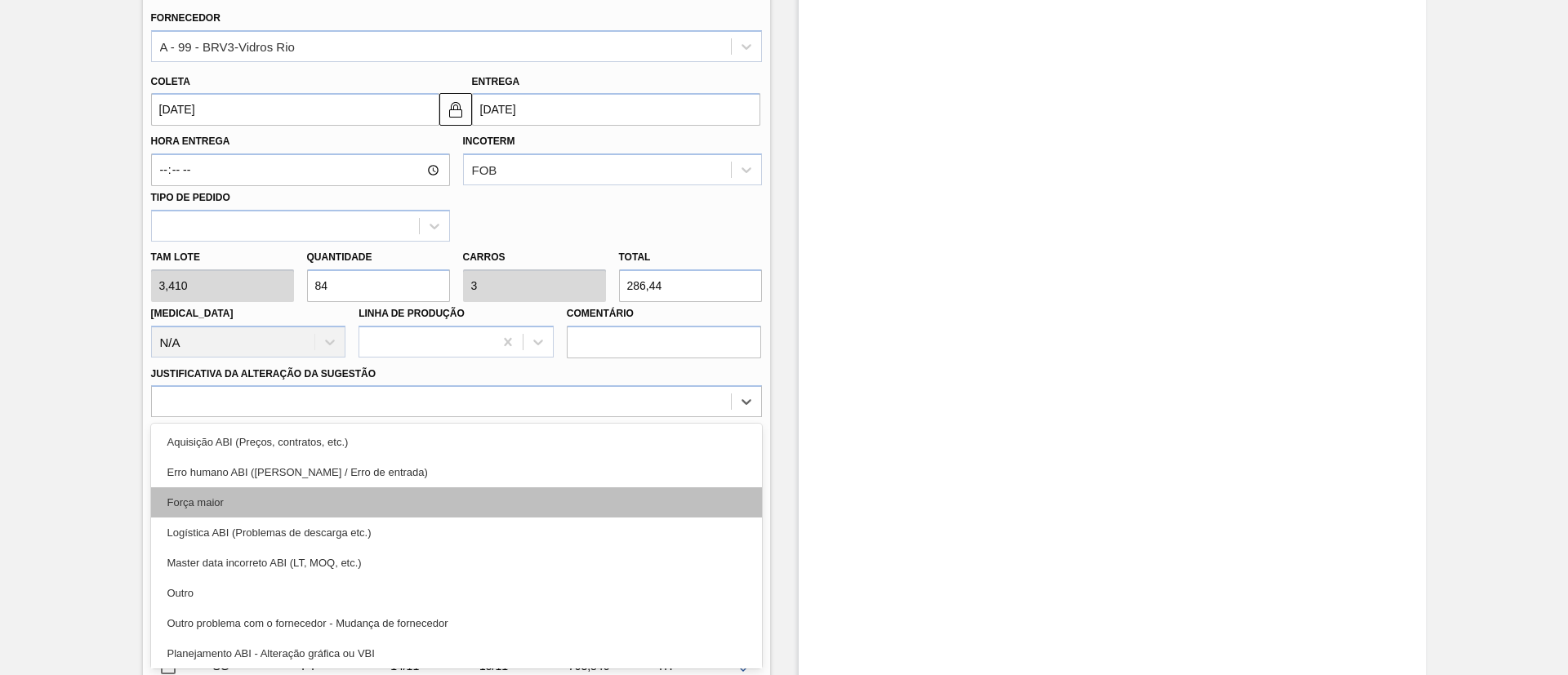
click at [235, 491] on div "Força maior" at bounding box center [456, 502] width 611 height 30
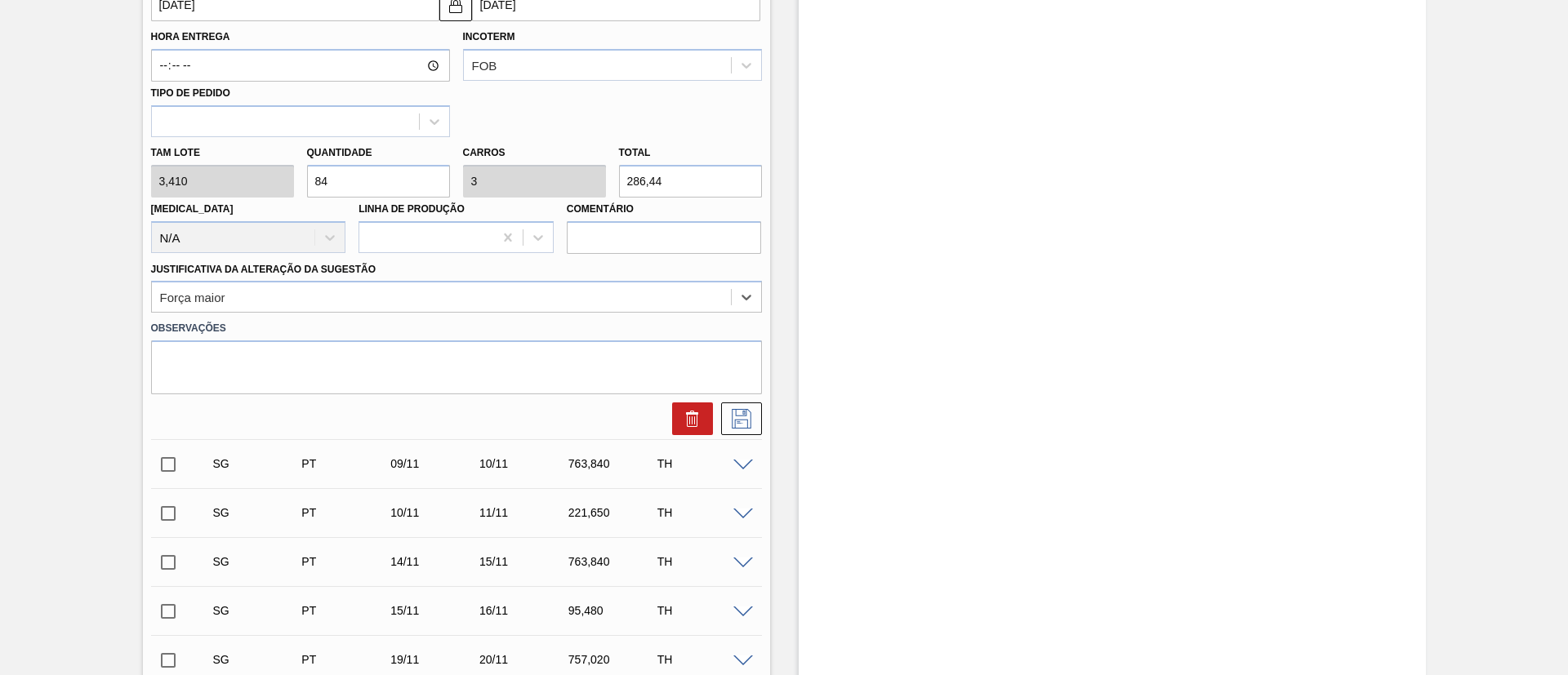
scroll to position [827, 0]
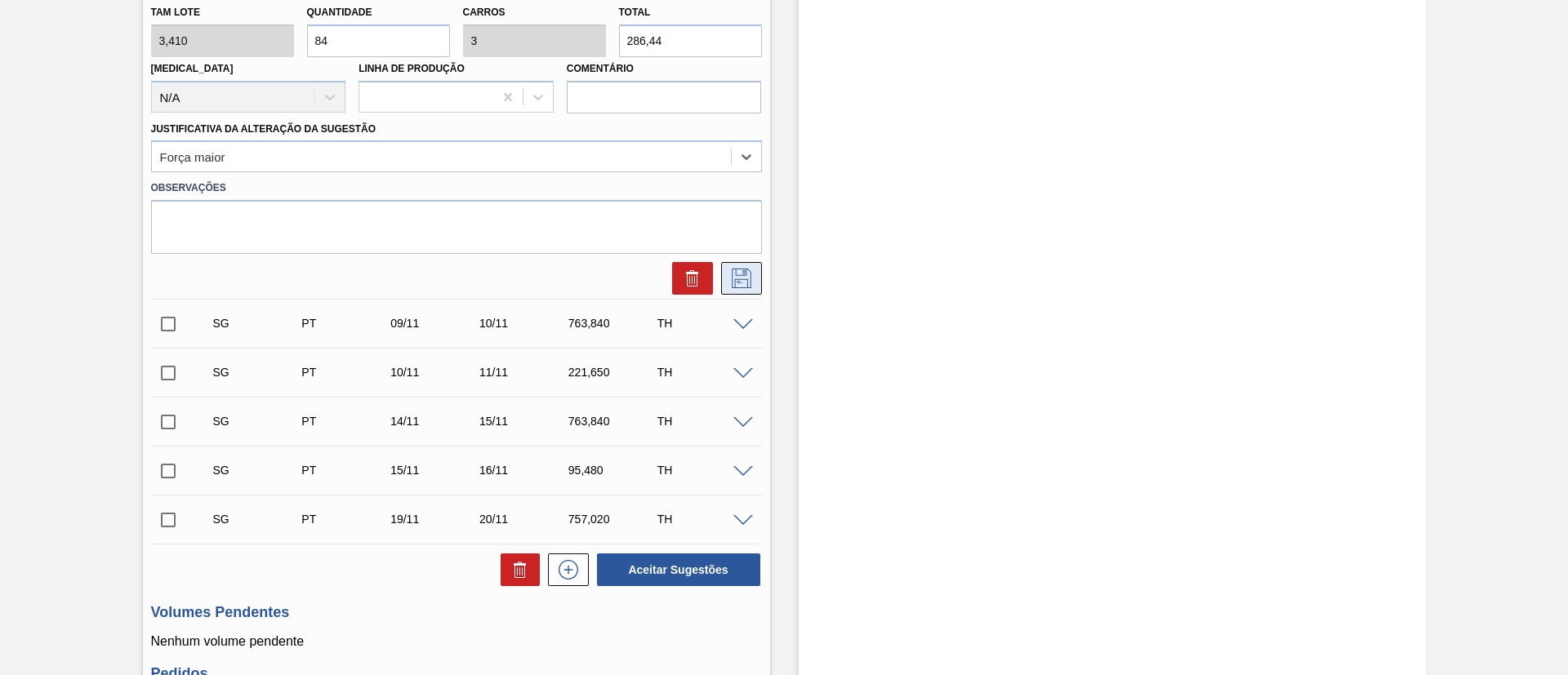
click at [730, 283] on icon at bounding box center [742, 279] width 26 height 20
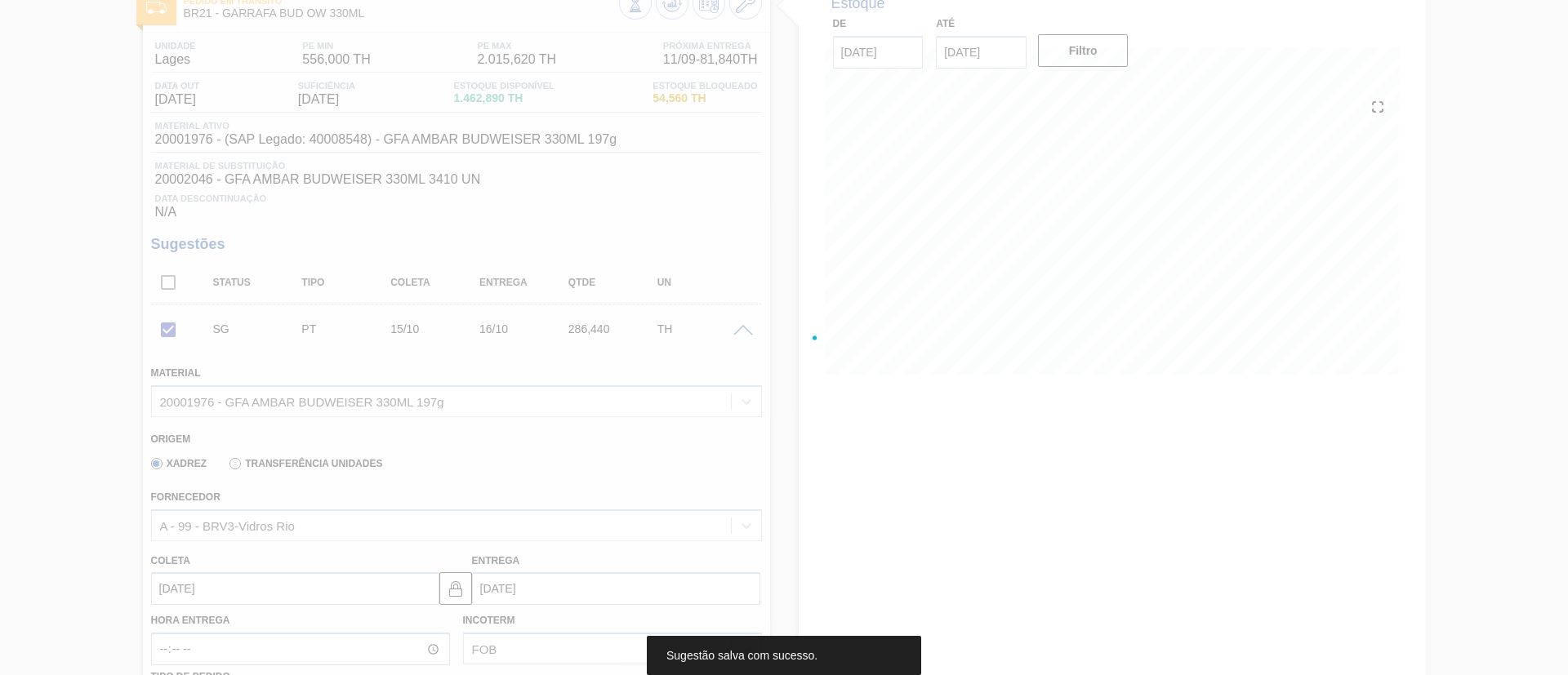
scroll to position [93, 0]
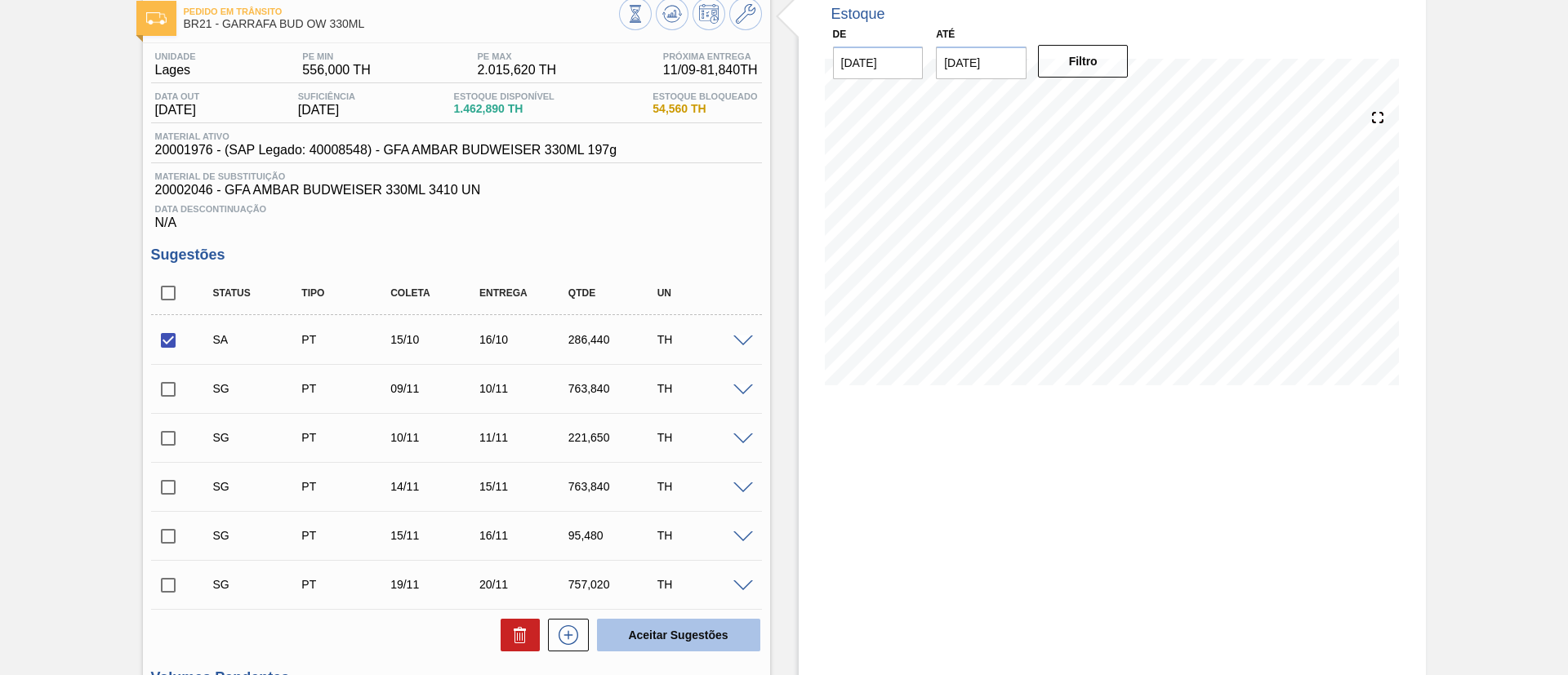
click at [702, 639] on button "Aceitar Sugestões" at bounding box center [678, 635] width 163 height 33
checkbox input "false"
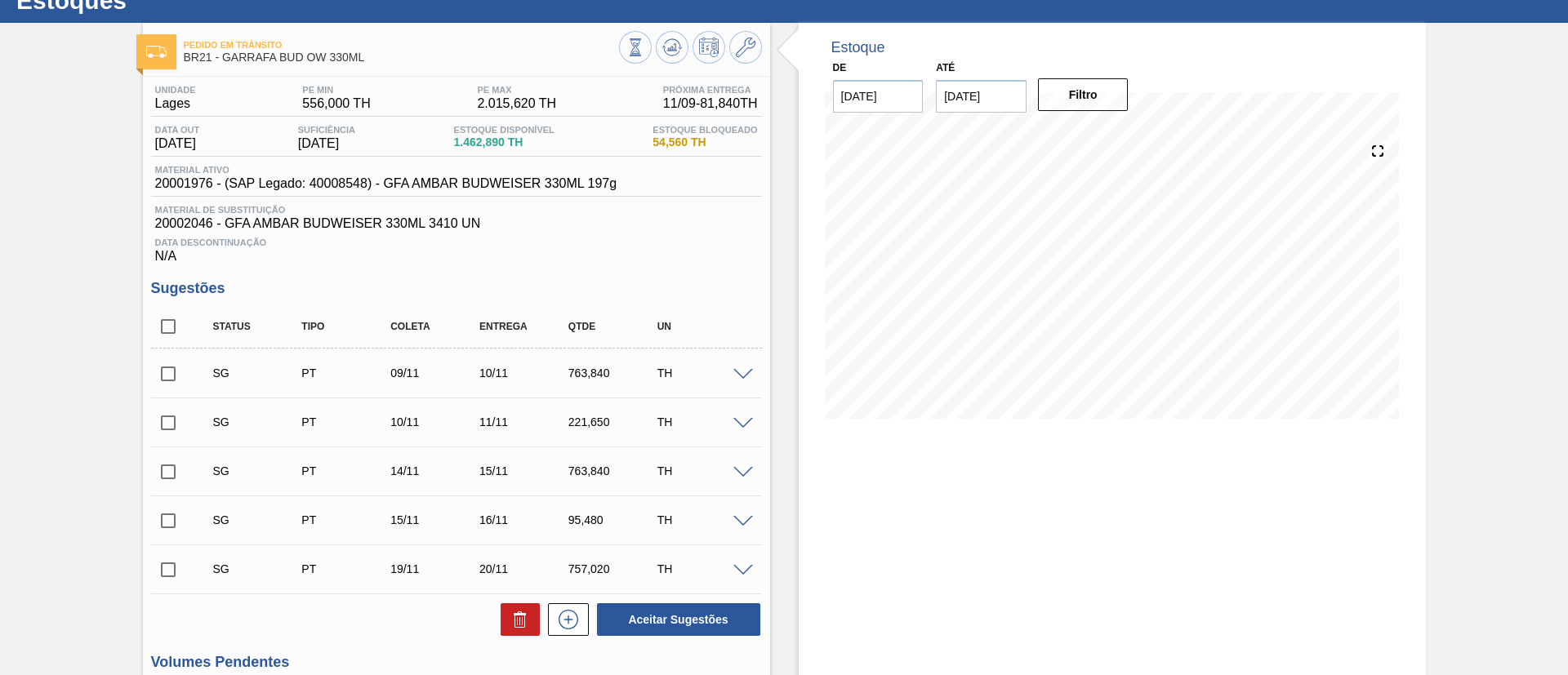
scroll to position [0, 0]
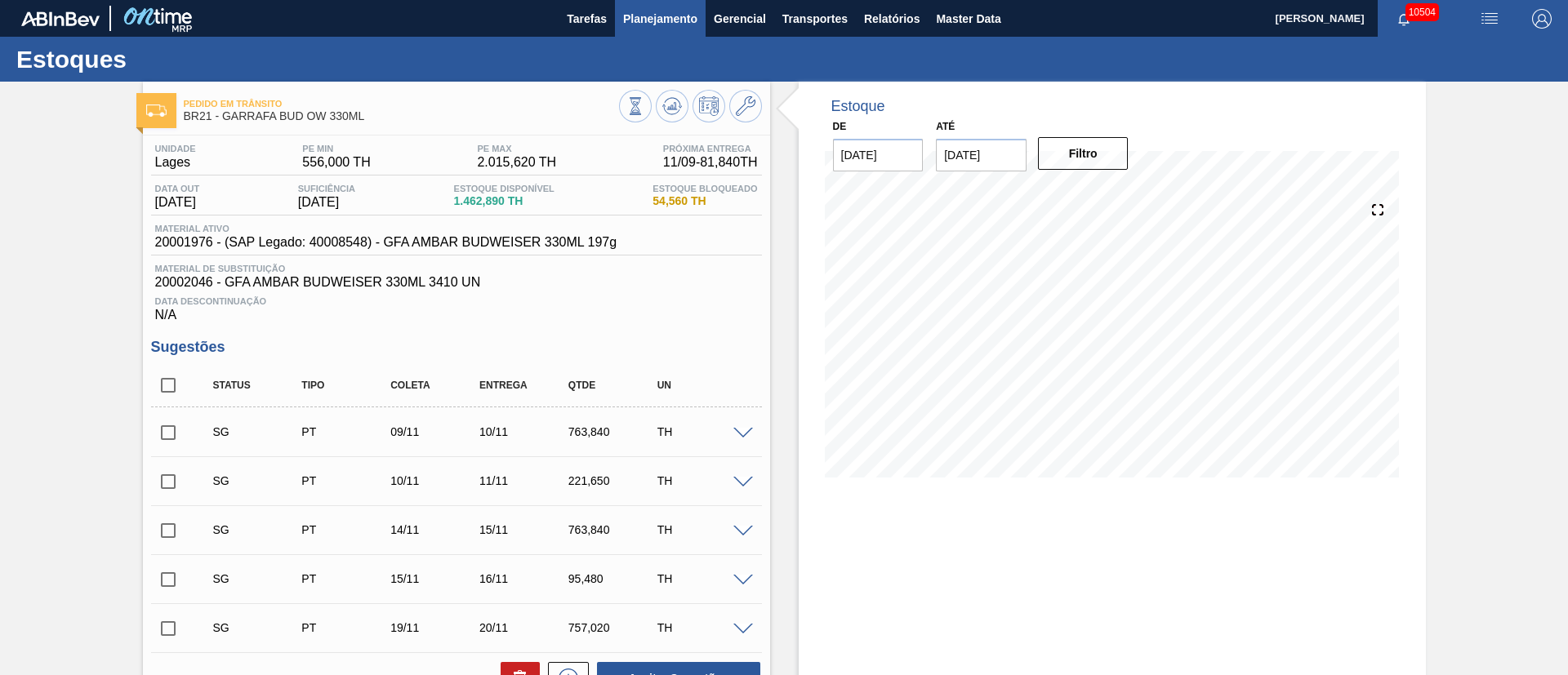
click at [680, 22] on span "Planejamento" at bounding box center [660, 19] width 75 height 20
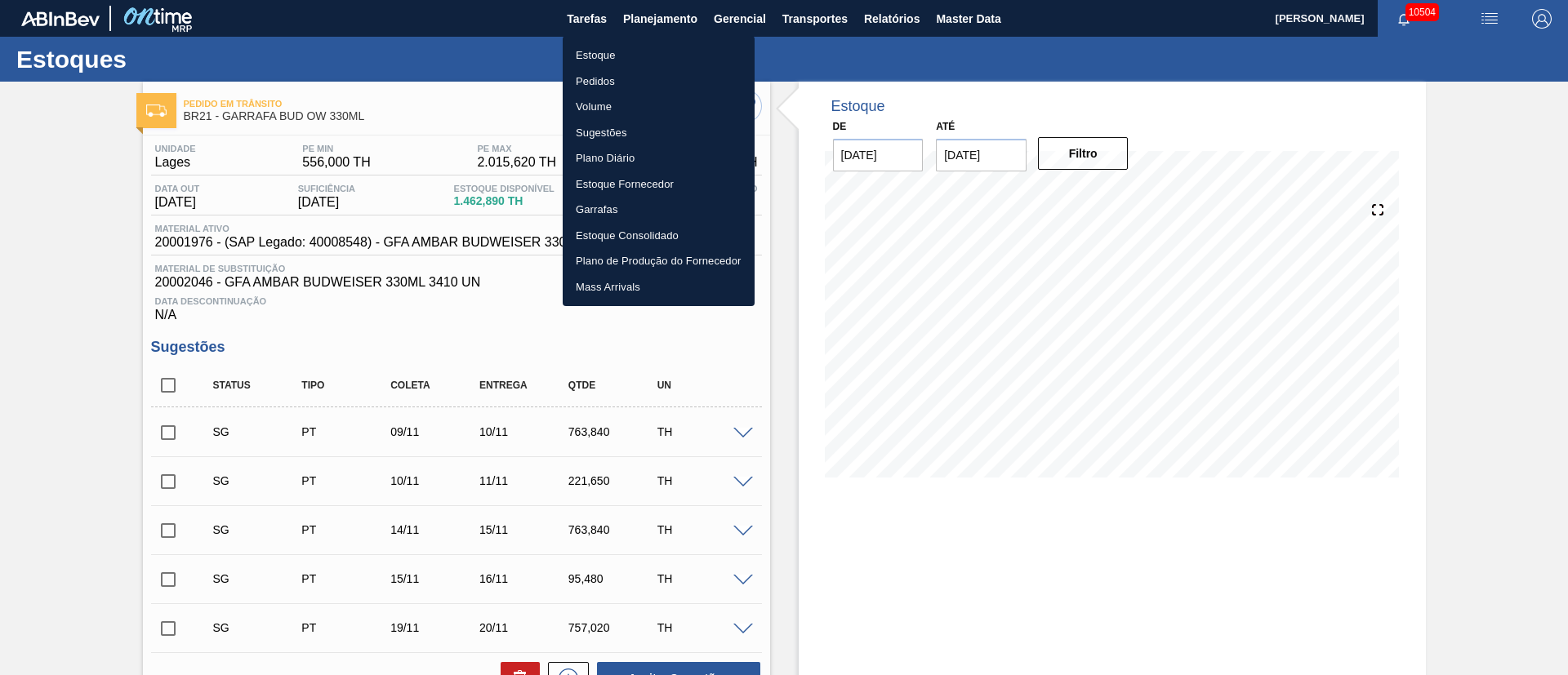
click at [595, 52] on li "Estoque" at bounding box center [659, 56] width 192 height 26
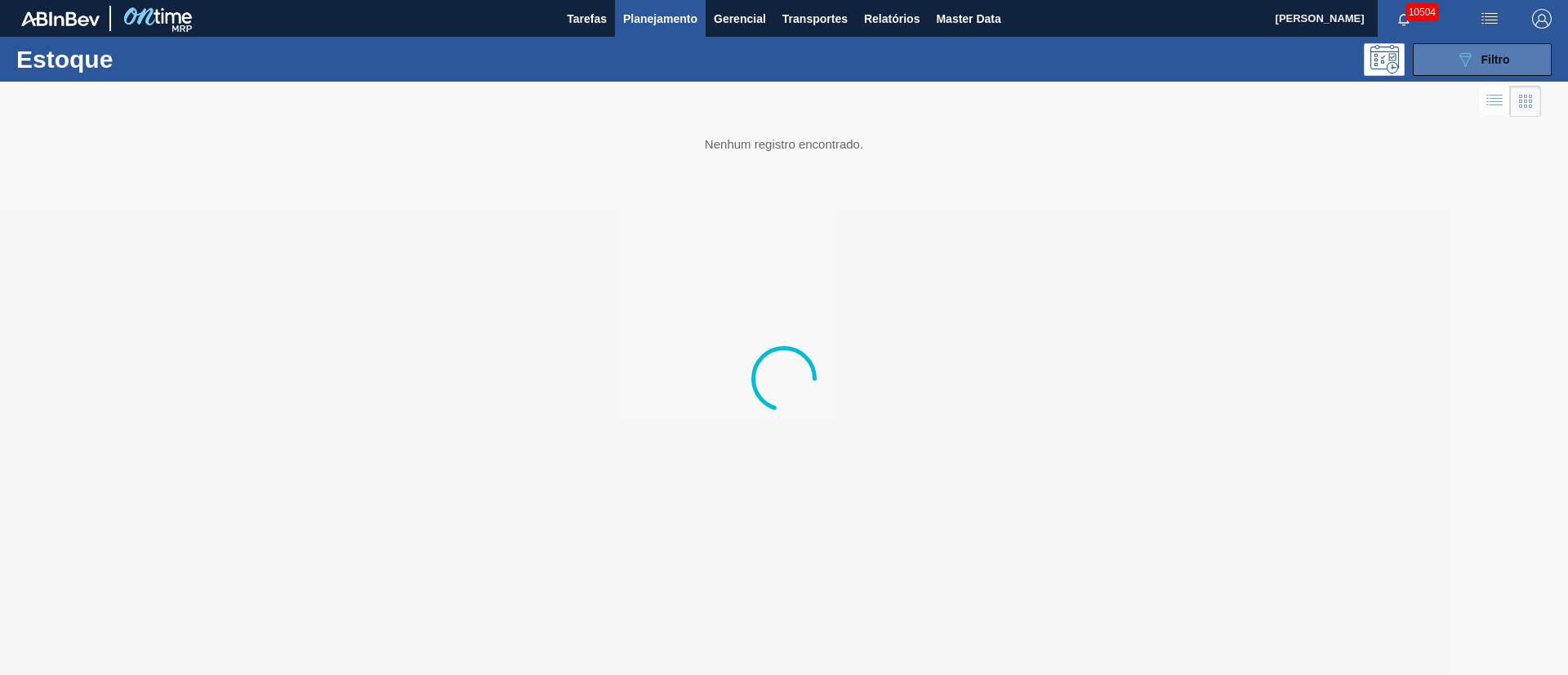
click at [1484, 67] on div "089F7B8B-B2A5-4AFE-B5C0-19BA573D28AC Filtro" at bounding box center [1483, 60] width 55 height 20
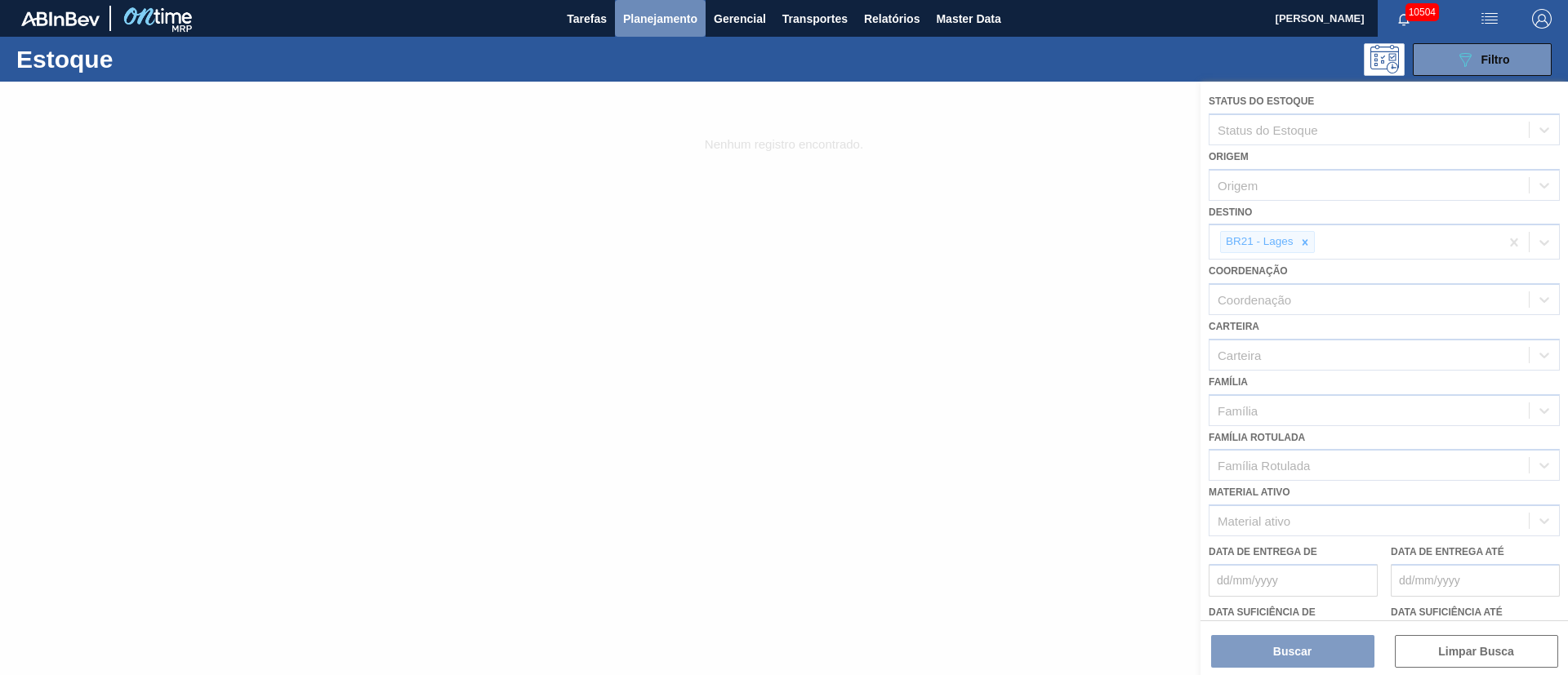
click at [638, 28] on button "Planejamento" at bounding box center [660, 18] width 91 height 37
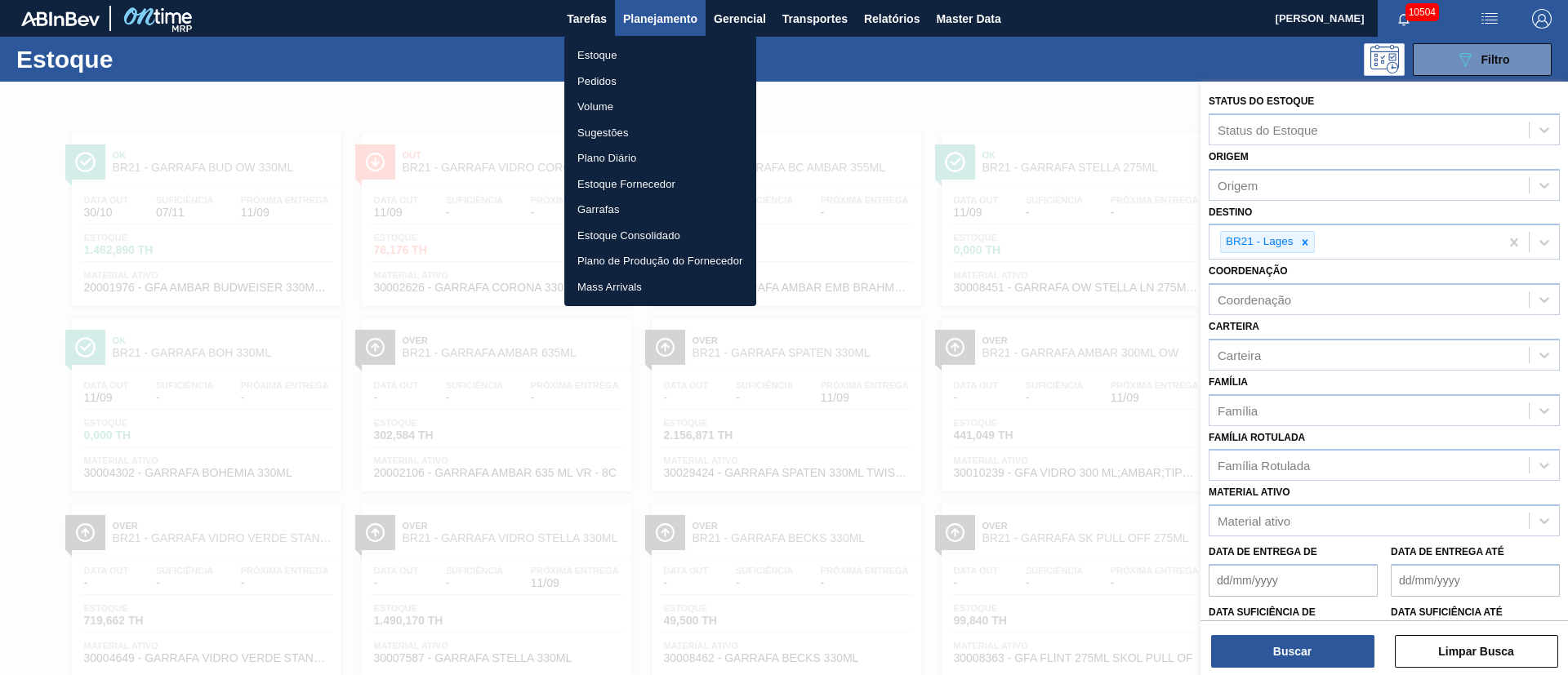
click at [606, 77] on li "Pedidos" at bounding box center [661, 82] width 192 height 26
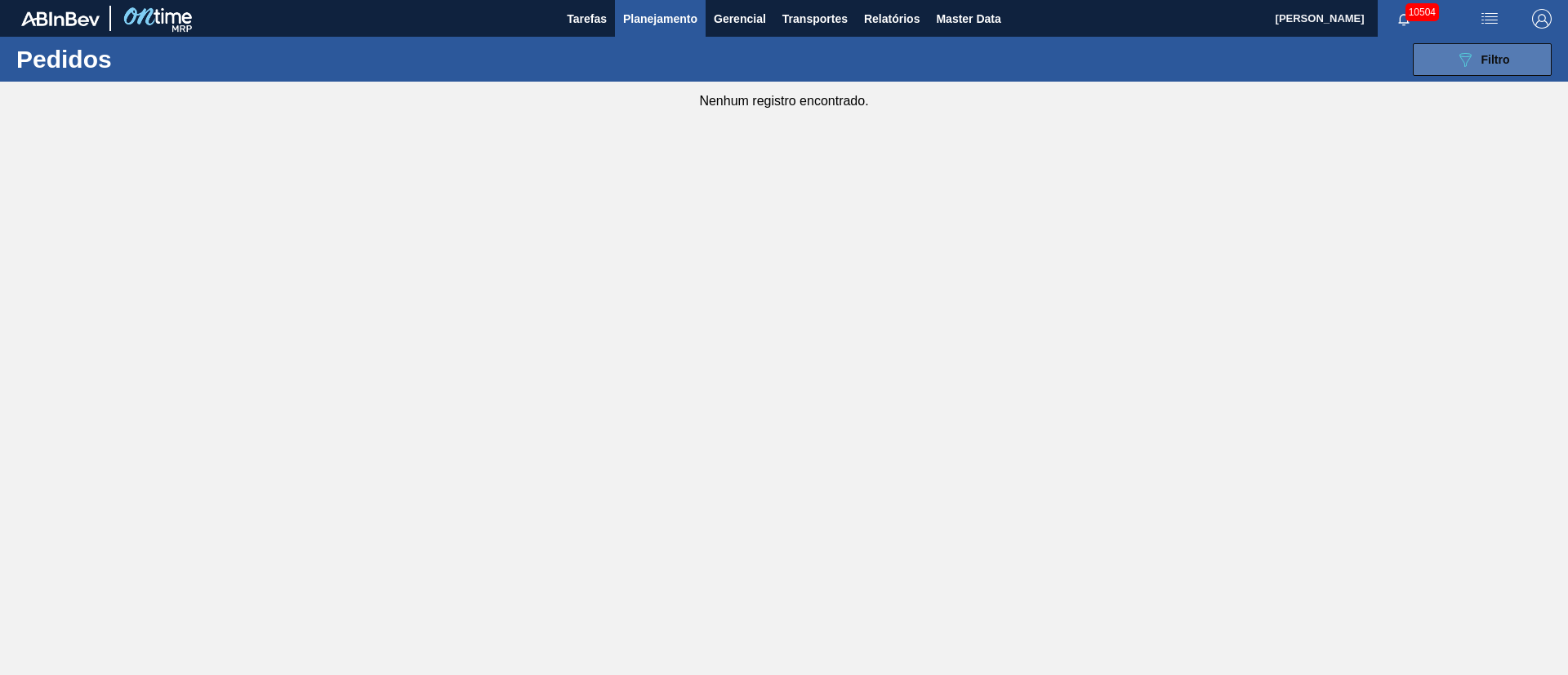
click at [1495, 46] on button "089F7B8B-B2A5-4AFE-B5C0-19BA573D28AC Filtro" at bounding box center [1482, 60] width 139 height 33
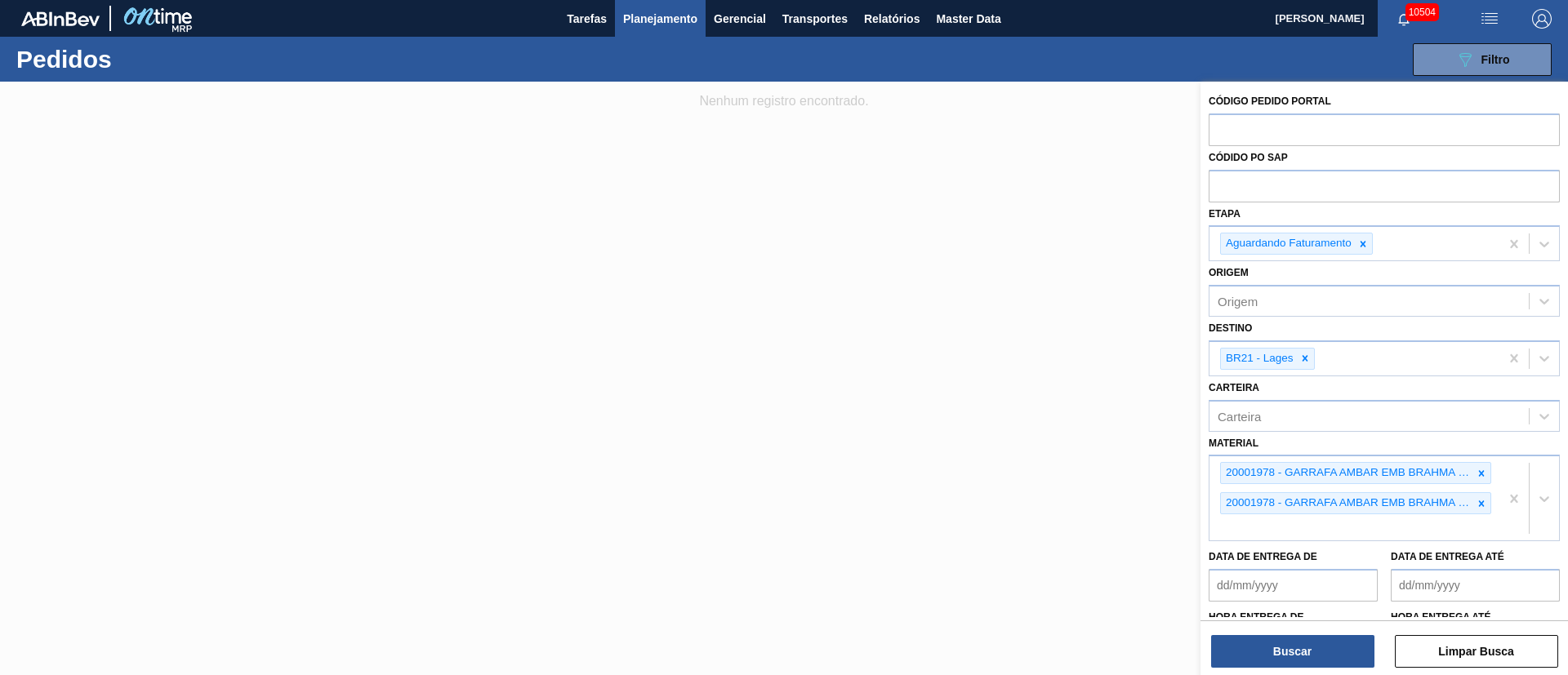
drag, startPoint x: 1481, startPoint y: 500, endPoint x: 1480, endPoint y: 487, distance: 13.0
click at [1479, 500] on icon at bounding box center [1482, 504] width 11 height 11
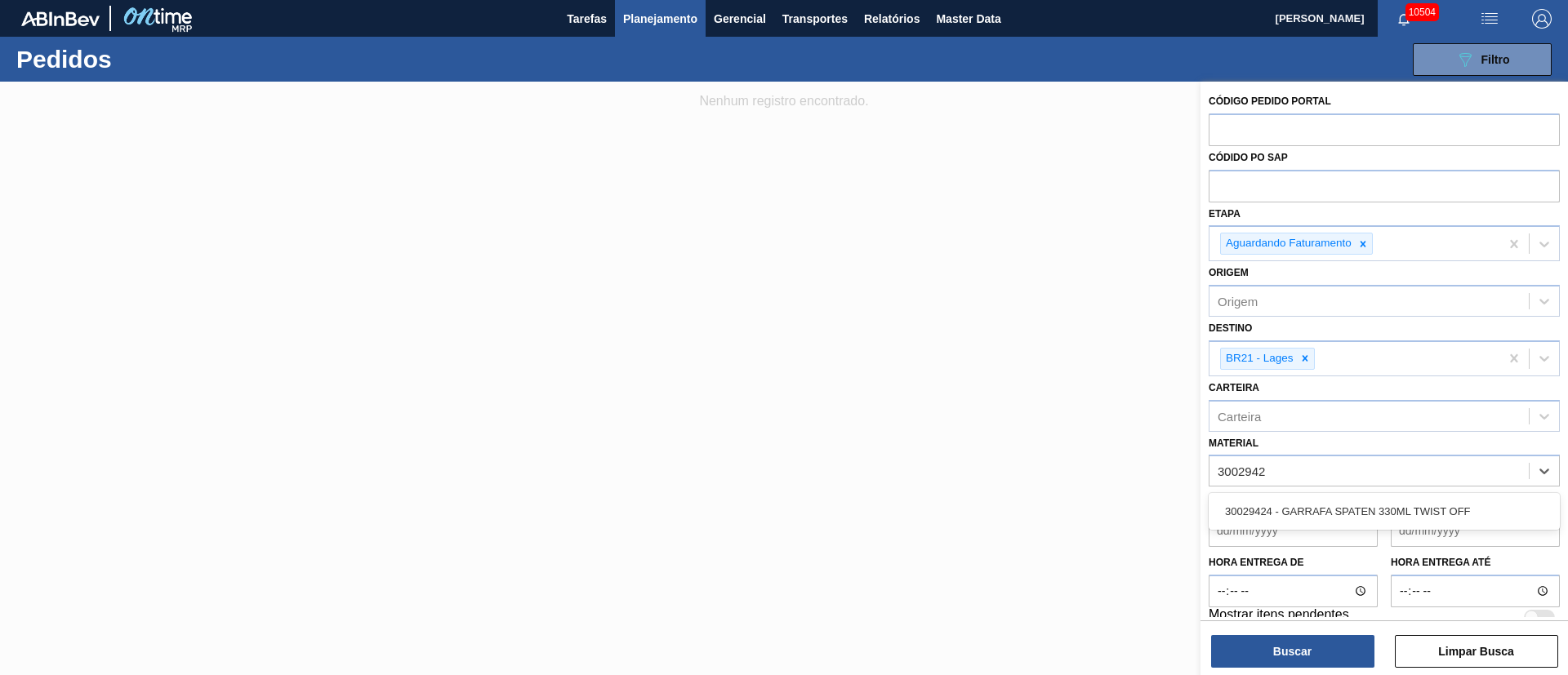
type input "30029424"
click at [1276, 511] on div "30029424 - GARRAFA SPATEN 330ML TWIST OFF" at bounding box center [1384, 511] width 351 height 30
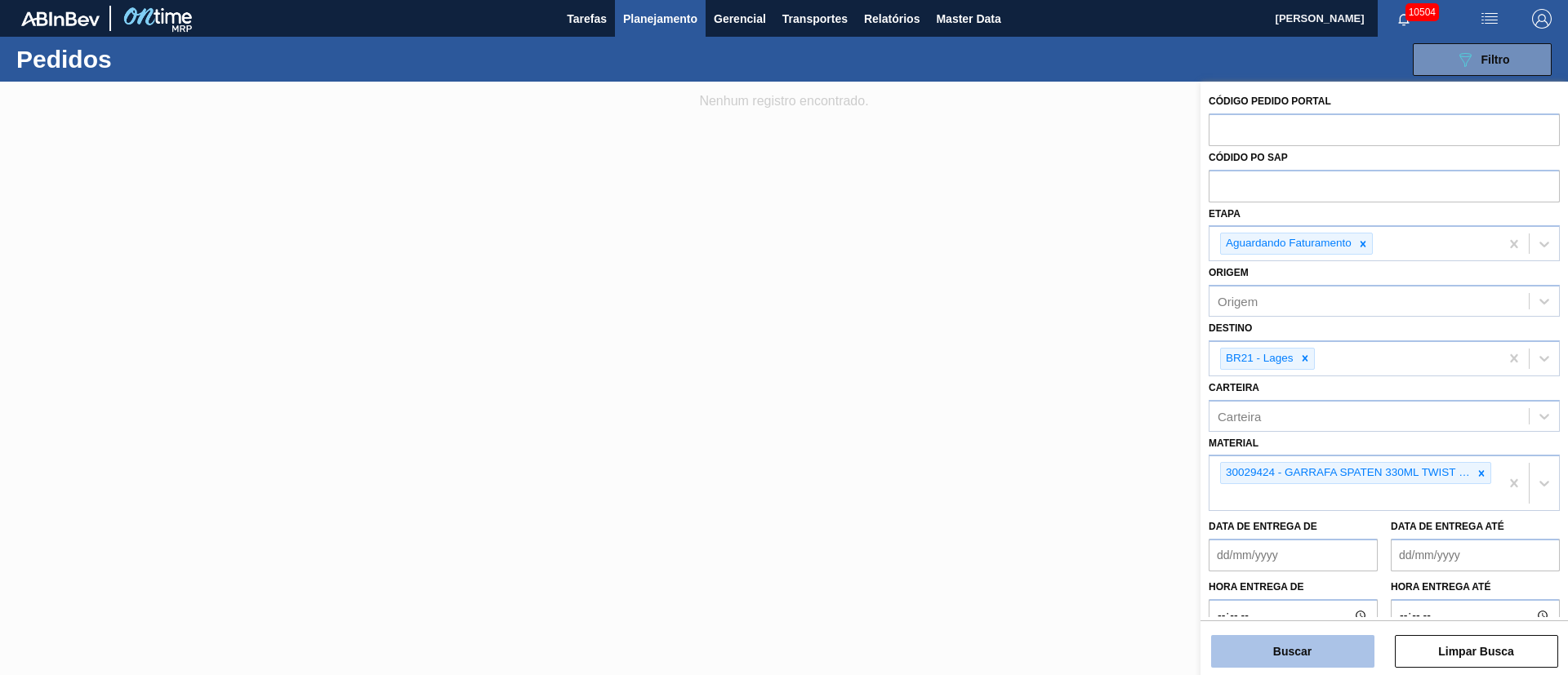
click at [1296, 664] on button "Buscar" at bounding box center [1293, 651] width 163 height 33
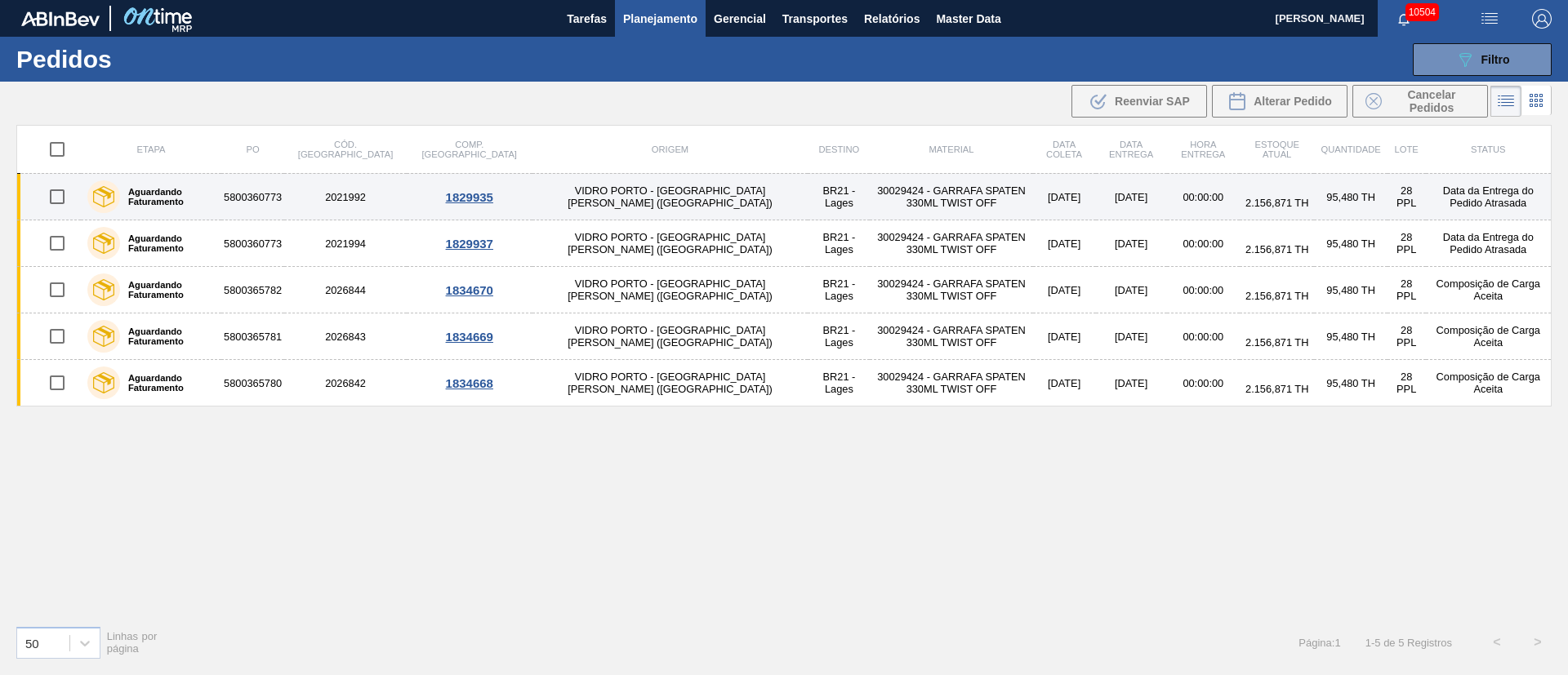
click at [46, 202] on input "checkbox" at bounding box center [57, 197] width 34 height 34
checkbox input "true"
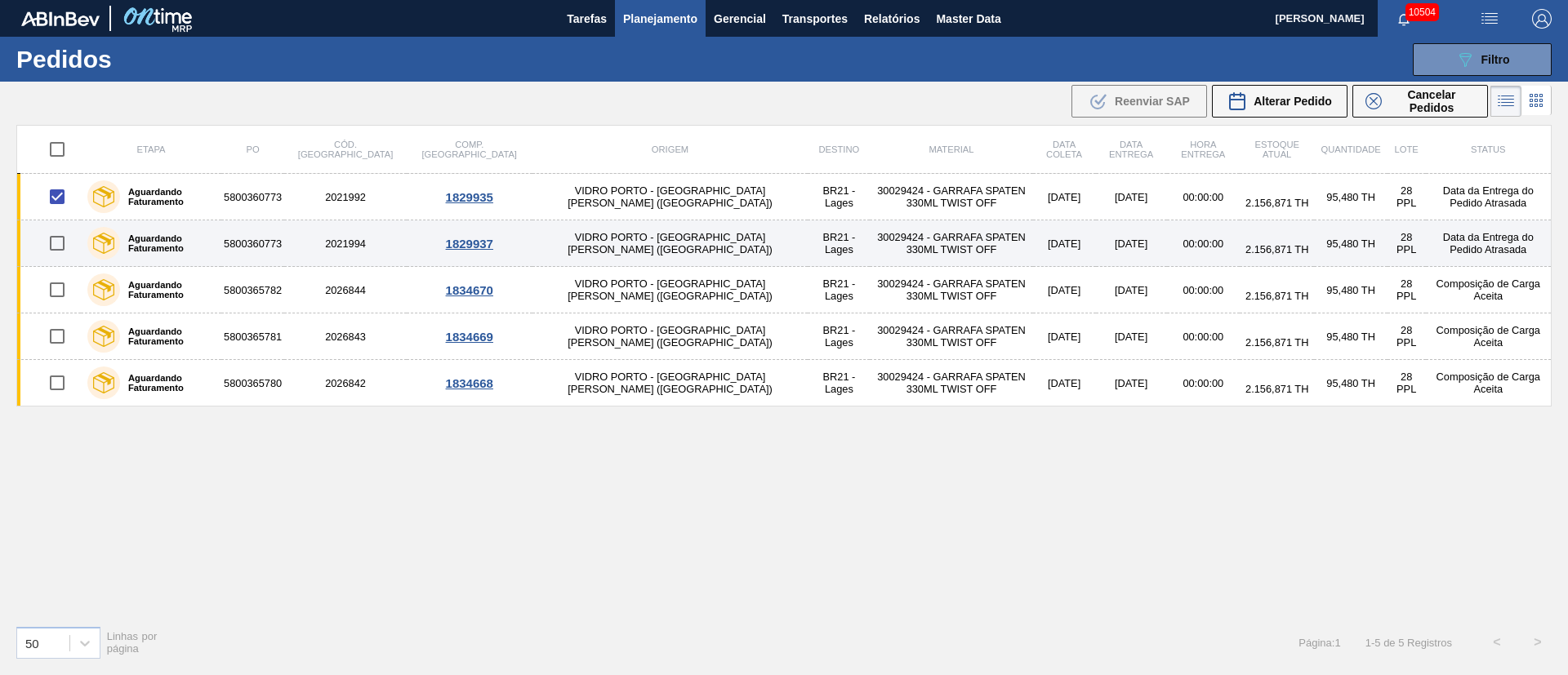
click at [51, 245] on input "checkbox" at bounding box center [57, 243] width 34 height 34
checkbox input "true"
